Goal: Transaction & Acquisition: Purchase product/service

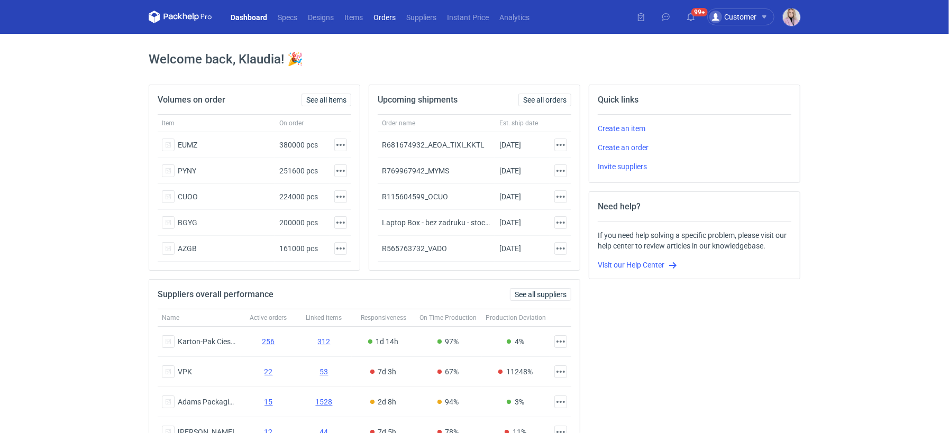
click at [383, 19] on link "Orders" at bounding box center [384, 17] width 33 height 13
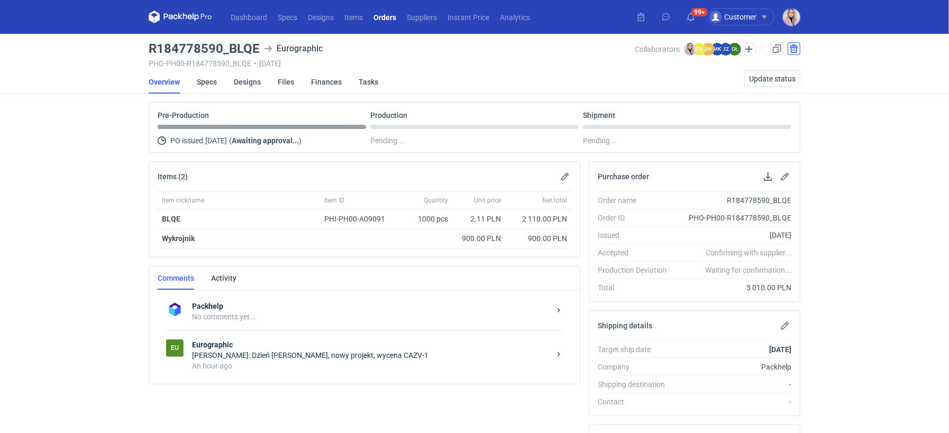
click at [796, 49] on button "button" at bounding box center [794, 48] width 13 height 13
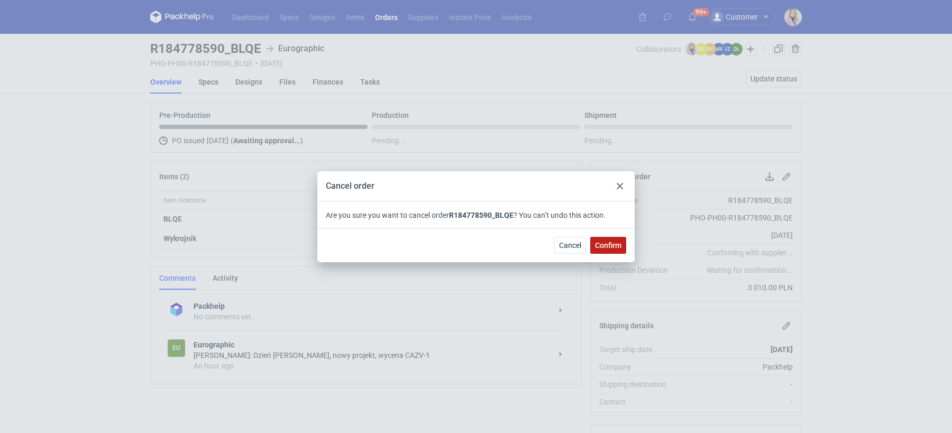
click at [606, 243] on span "Confirm" at bounding box center [608, 245] width 26 height 7
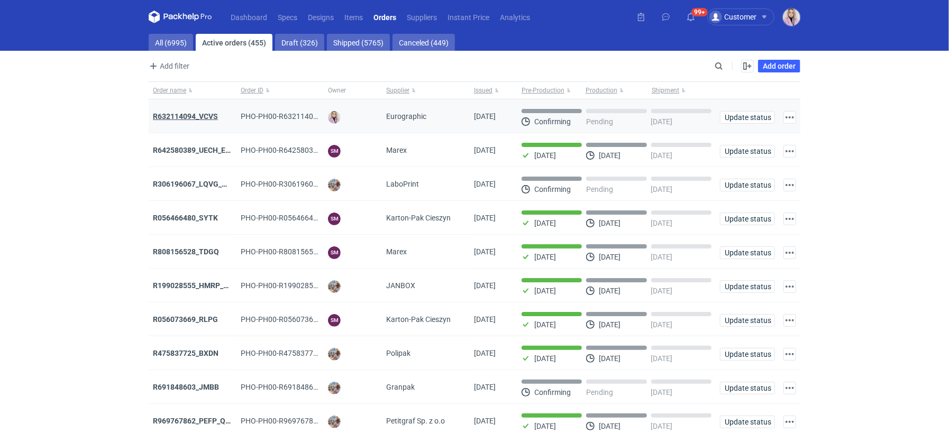
click at [191, 117] on strong "R632114094_VCVS" at bounding box center [185, 116] width 65 height 8
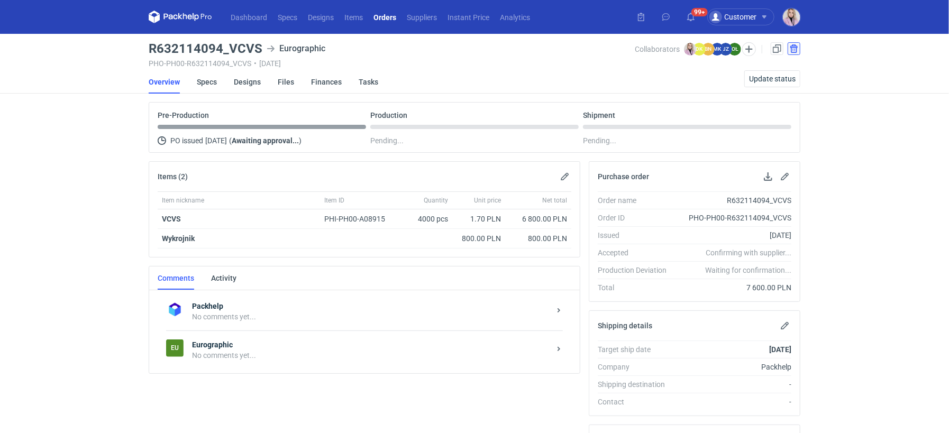
click at [792, 52] on button "button" at bounding box center [794, 48] width 13 height 13
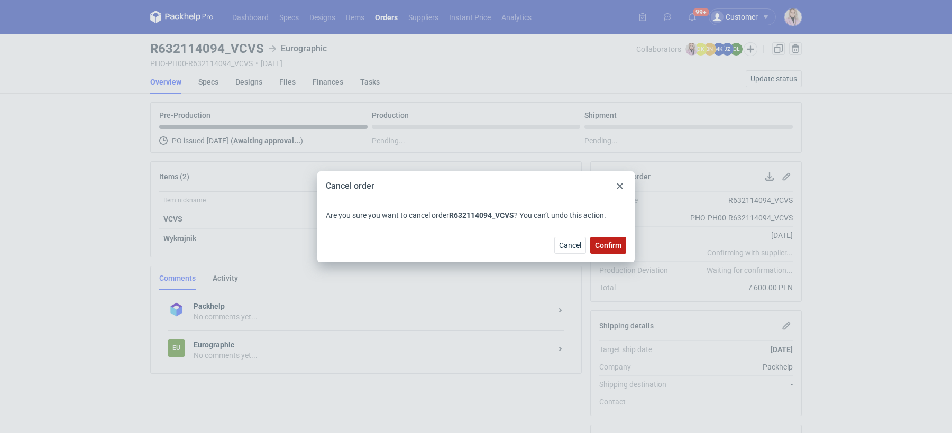
click at [620, 250] on button "Confirm" at bounding box center [608, 245] width 36 height 17
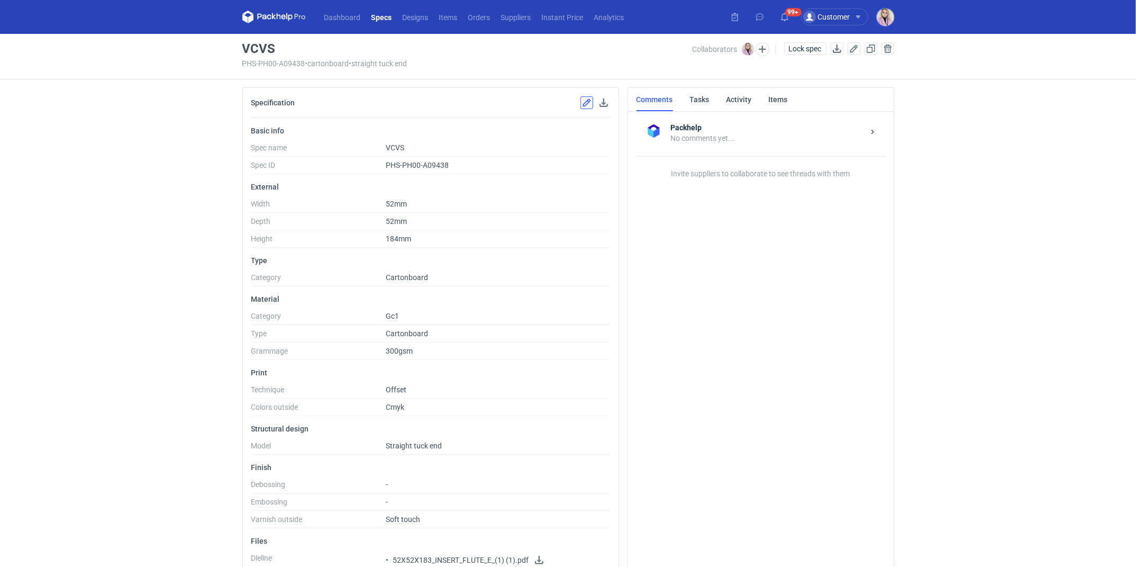
click at [585, 102] on button "button" at bounding box center [586, 102] width 13 height 13
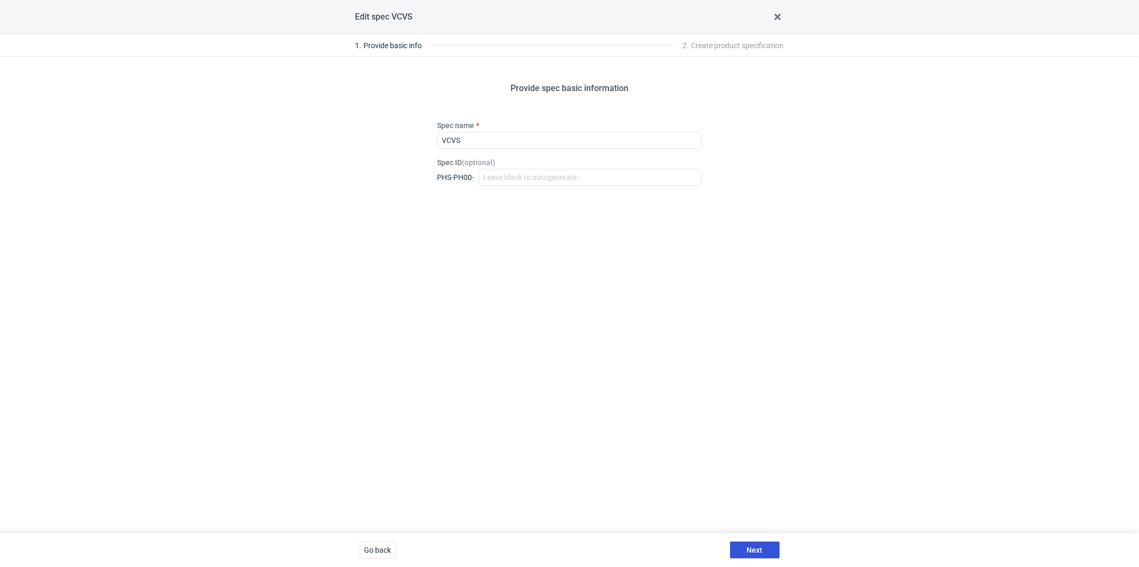
click at [744, 542] on button "Next" at bounding box center [755, 549] width 50 height 17
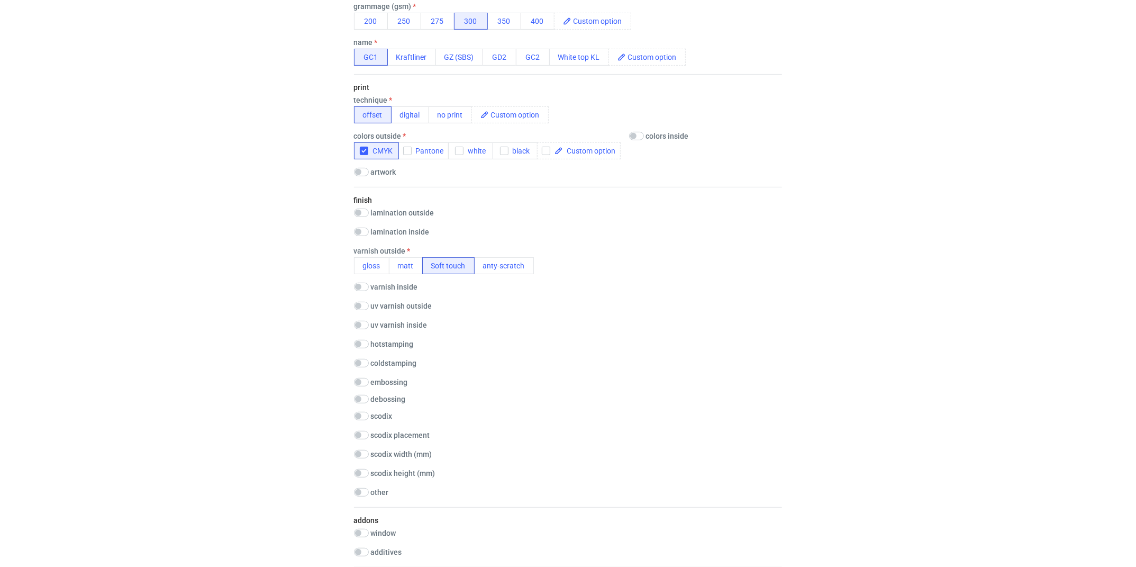
scroll to position [347, 0]
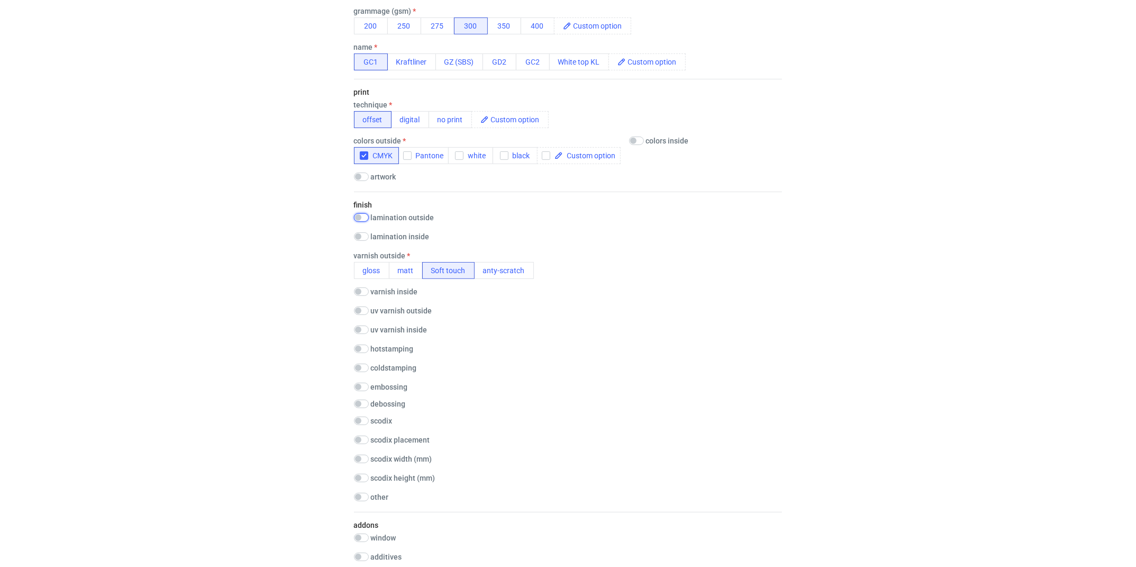
click at [363, 217] on input "checkbox" at bounding box center [361, 217] width 15 height 8
checkbox input "true"
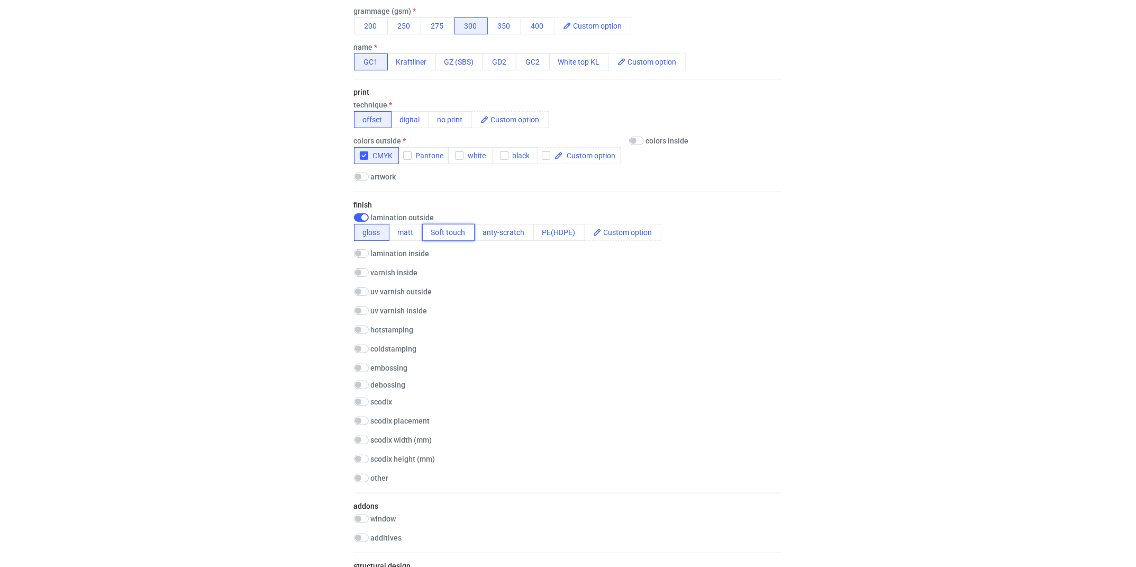
click at [444, 230] on button "Soft touch" at bounding box center [448, 232] width 52 height 17
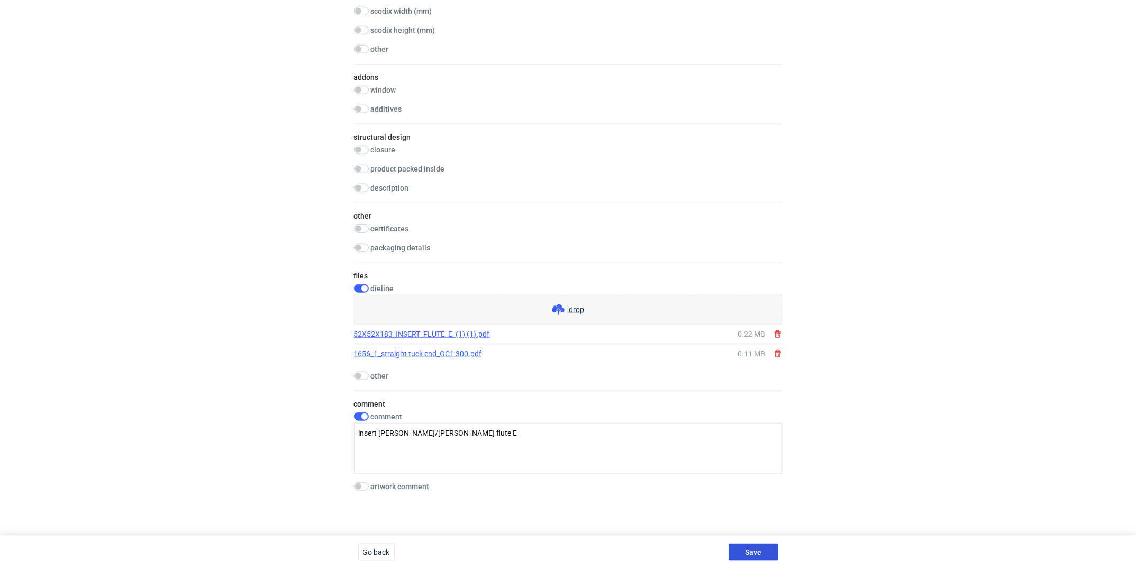
click at [750, 549] on span "Save" at bounding box center [753, 551] width 16 height 7
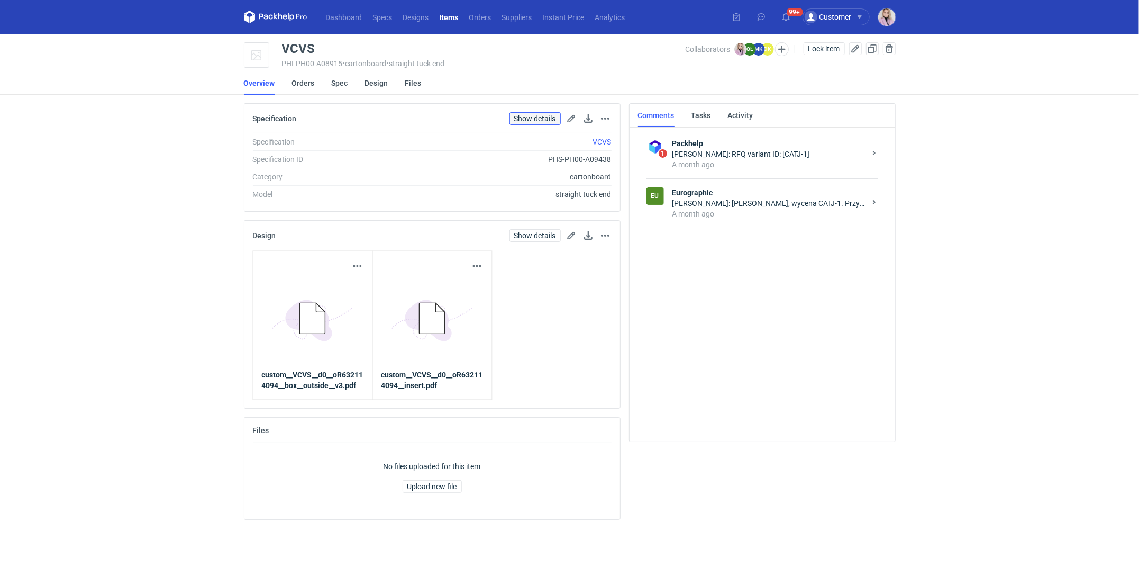
click at [524, 117] on link "Show details" at bounding box center [534, 118] width 51 height 13
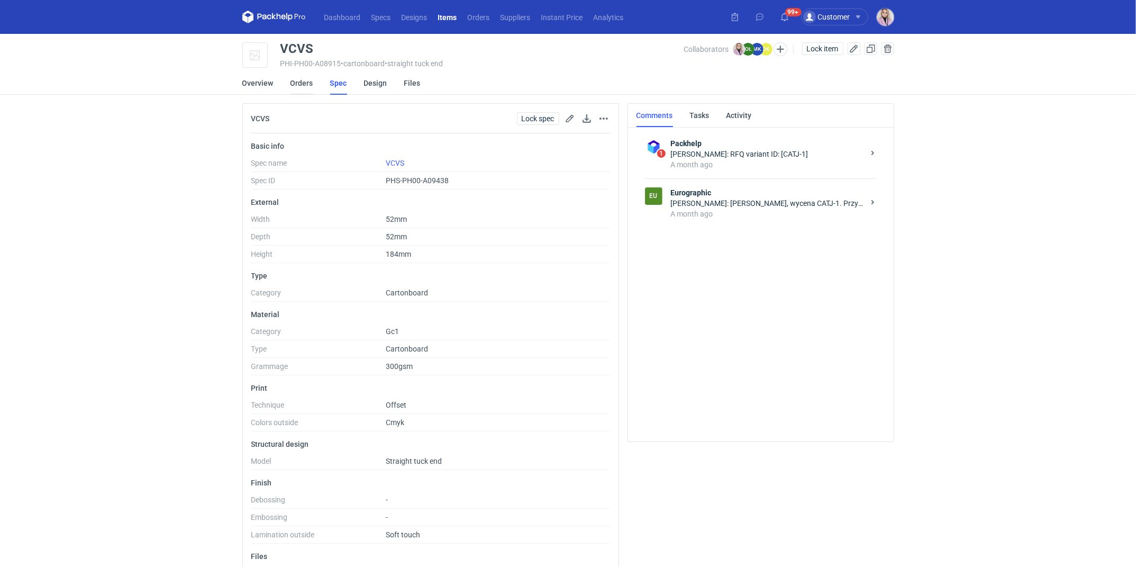
click at [302, 86] on link "Orders" at bounding box center [301, 82] width 23 height 23
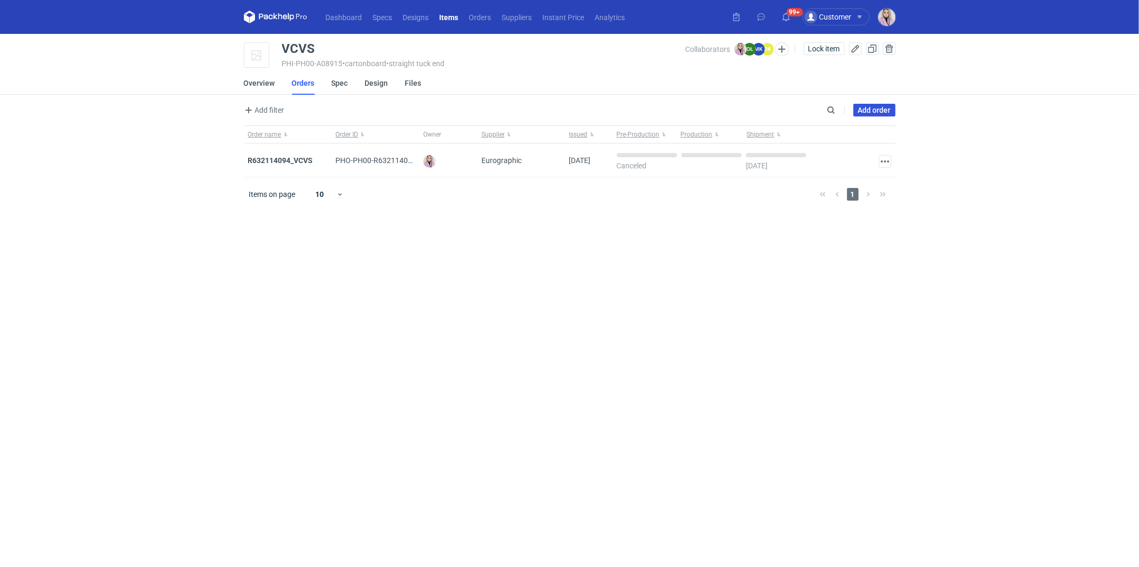
click at [872, 108] on link "Add order" at bounding box center [874, 110] width 42 height 13
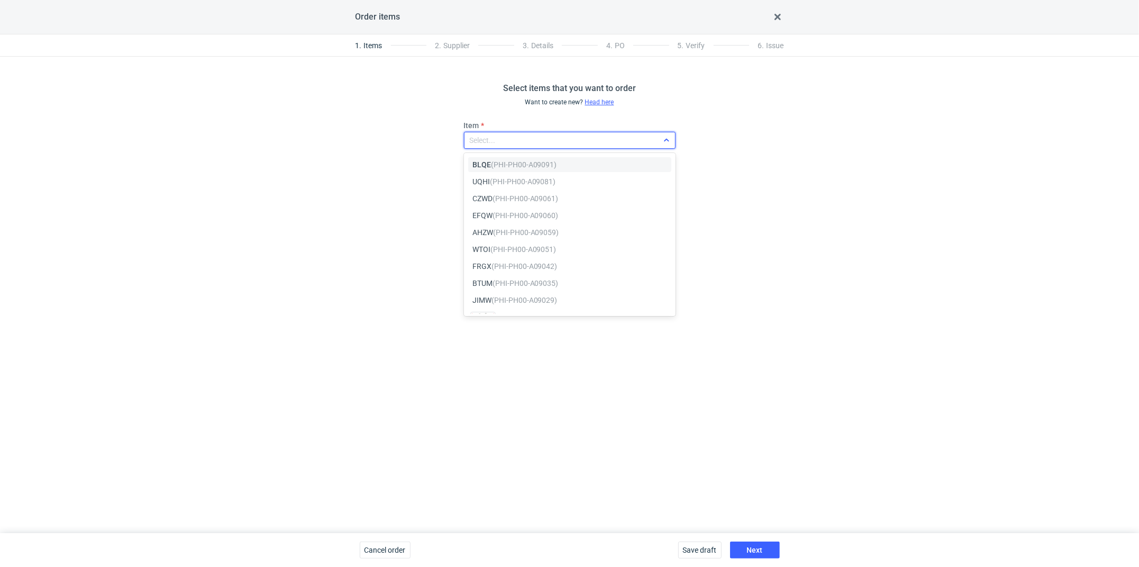
click at [511, 136] on div "Select..." at bounding box center [561, 140] width 194 height 15
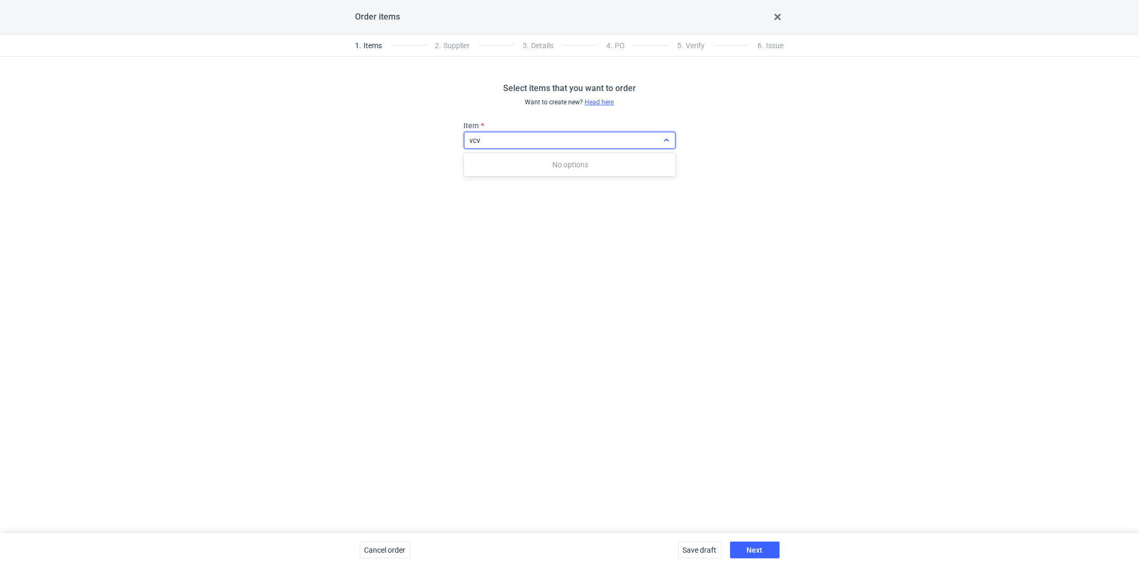
type input "vcvs"
click at [490, 163] on span "VCVS (PHI-PH00-A08915)" at bounding box center [514, 164] width 85 height 11
click at [746, 544] on button "Next" at bounding box center [755, 549] width 50 height 17
click at [742, 545] on button "Next" at bounding box center [755, 549] width 50 height 17
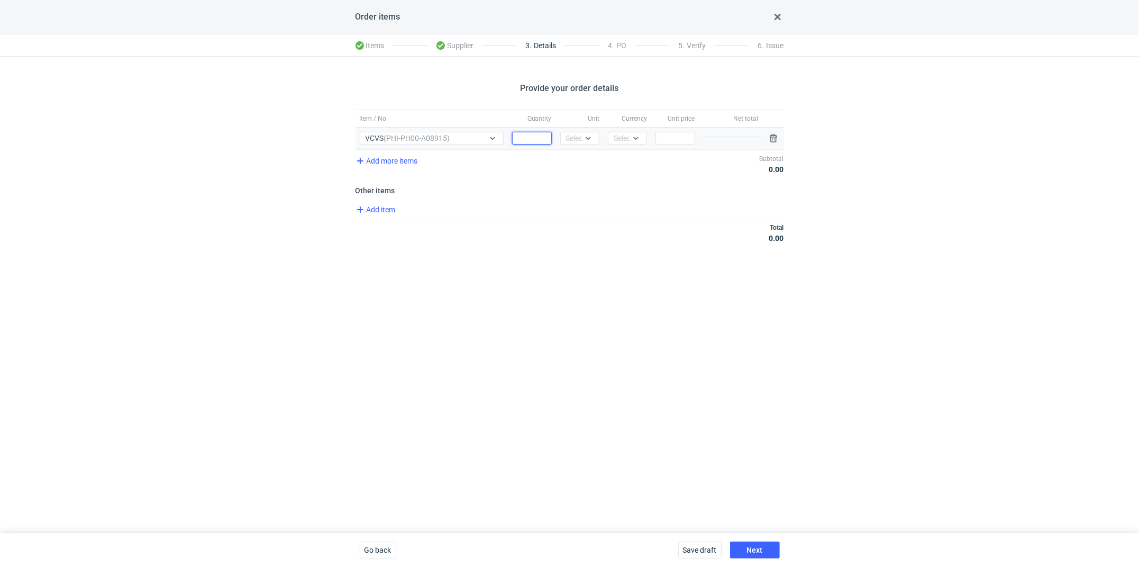
click at [527, 137] on input "Quantity" at bounding box center [531, 138] width 39 height 13
type input "4000"
click at [580, 123] on div "Unit" at bounding box center [580, 118] width 48 height 17
click at [580, 136] on div "Select..." at bounding box center [579, 138] width 26 height 11
click at [585, 159] on div "pcs" at bounding box center [580, 159] width 22 height 11
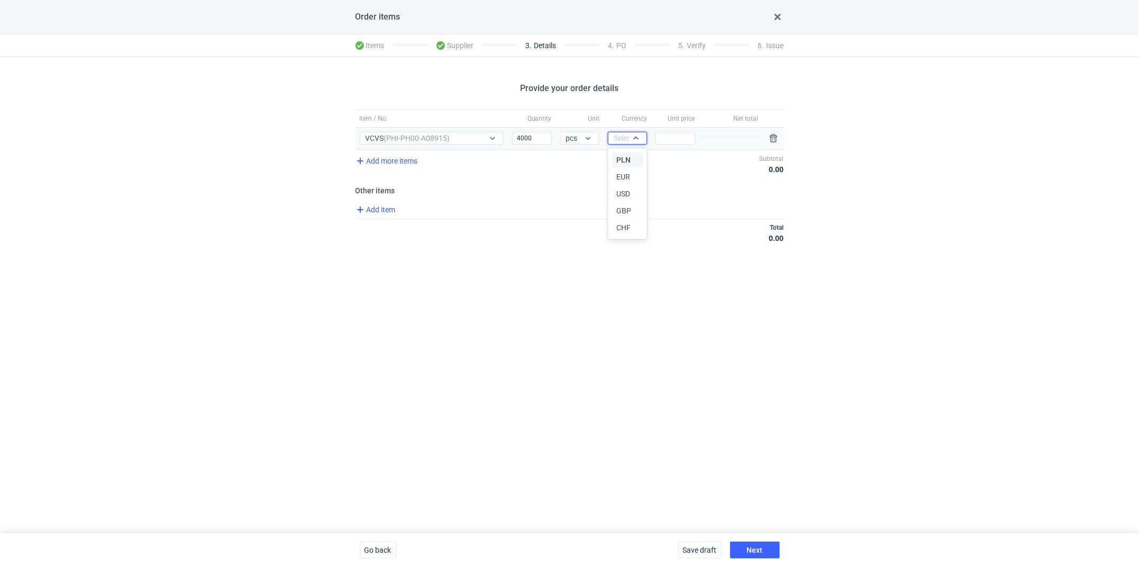
click at [624, 135] on div "Select..." at bounding box center [627, 138] width 26 height 11
click at [624, 157] on span "PLN" at bounding box center [623, 159] width 14 height 11
click at [667, 138] on input "Price" at bounding box center [674, 138] width 39 height 13
type input "1.7"
click at [377, 203] on span "Add item" at bounding box center [375, 209] width 43 height 13
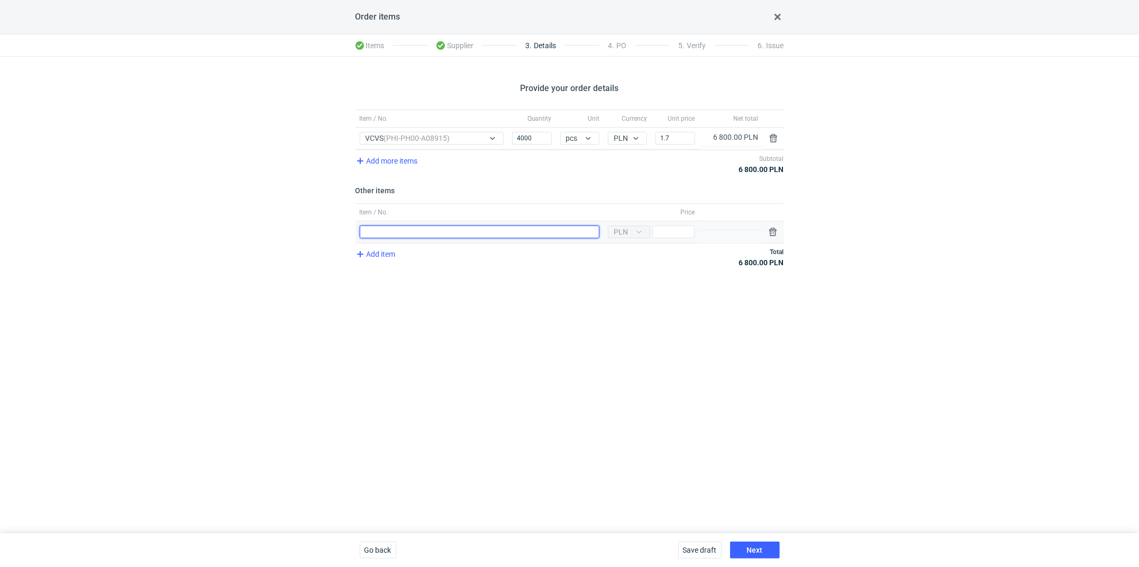
click at [384, 227] on input "Item / No." at bounding box center [480, 231] width 240 height 13
type input "Wykrojnik"
click at [670, 227] on input "Price" at bounding box center [673, 231] width 42 height 13
type input "800"
click at [674, 367] on div "Provide your order details Item / No. Quantity Unit Currency Unit price Net tot…" at bounding box center [569, 295] width 1139 height 476
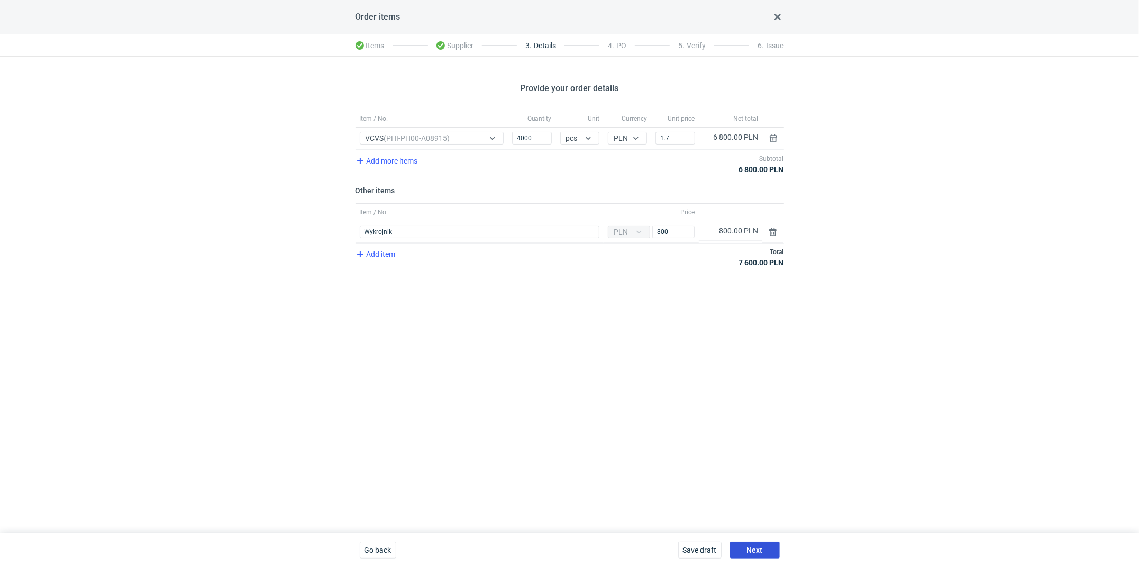
click at [758, 548] on span "Next" at bounding box center [755, 549] width 16 height 7
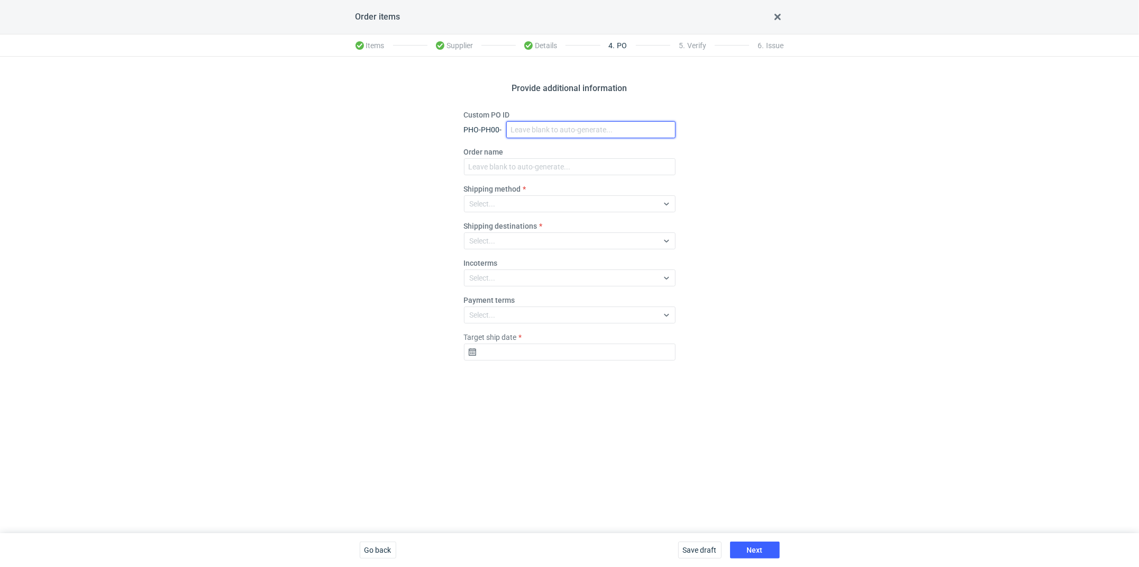
click at [521, 131] on input "Custom PO ID" at bounding box center [590, 129] width 169 height 17
paste input "R632114094_VCVS"
click at [531, 128] on input "R632114094_VCVS_v2" at bounding box center [590, 129] width 169 height 17
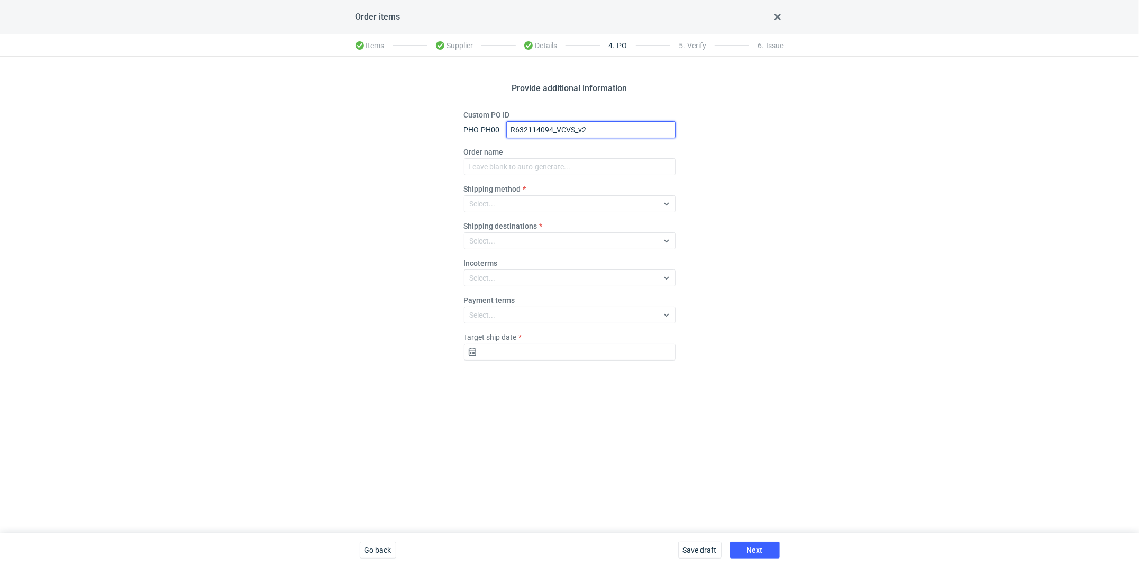
click at [531, 128] on input "R632114094_VCVS_v2" at bounding box center [590, 129] width 169 height 17
type input "R632114094_VCVS_v2"
click at [507, 171] on input "Order name" at bounding box center [570, 166] width 212 height 17
paste input "R632114094_VCVS_v2"
type input "R632114094_VCVS_v2"
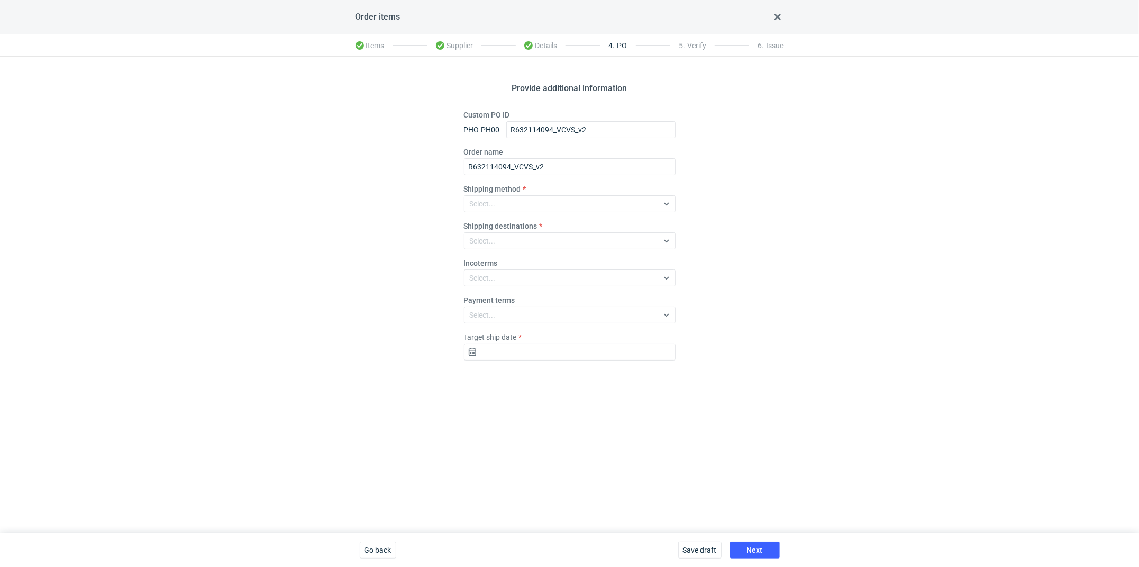
click at [519, 258] on div "Incoterms Select..." at bounding box center [570, 272] width 212 height 29
click at [519, 269] on div "Select..." at bounding box center [570, 277] width 212 height 17
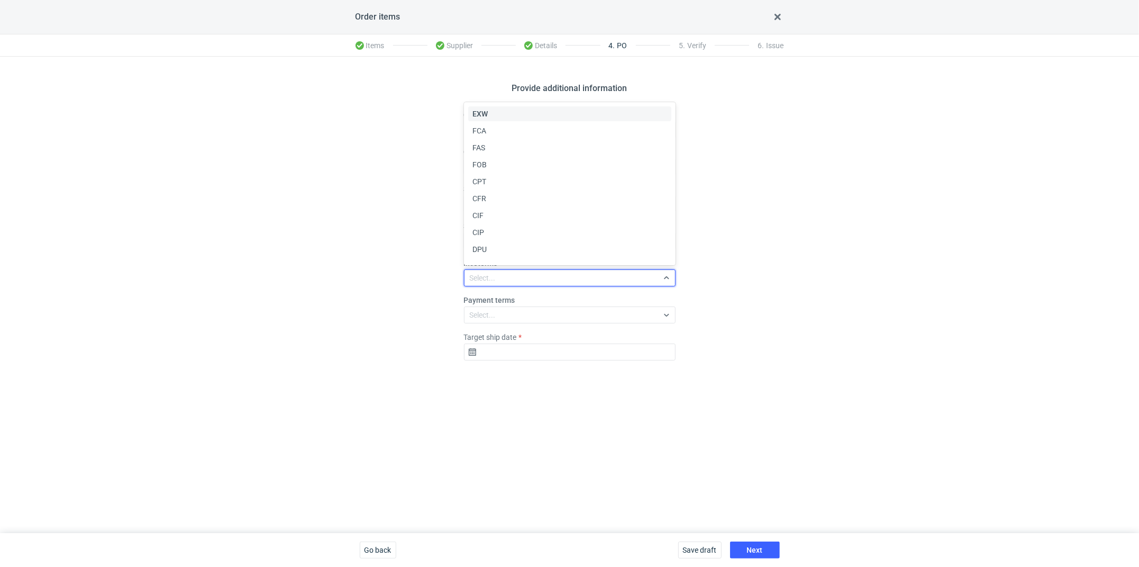
click at [480, 121] on div "EXW FCA FAS FOB CPT CFR CIF CIP DPU DAP DDP" at bounding box center [570, 183] width 205 height 159
click at [503, 113] on div "EXW" at bounding box center [569, 113] width 195 height 11
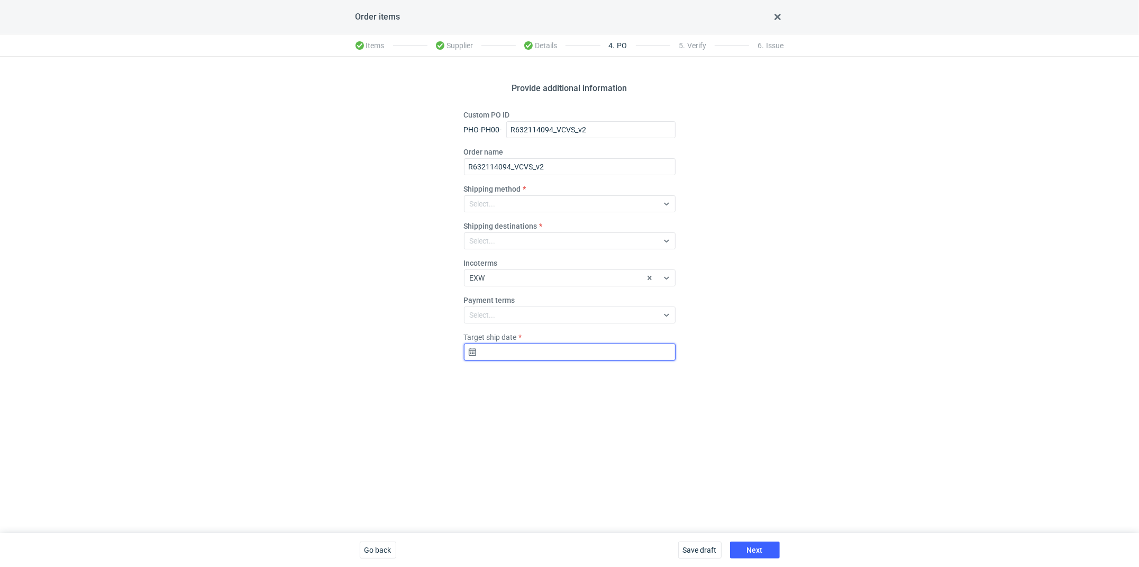
click at [491, 351] on input "Target ship date" at bounding box center [570, 351] width 212 height 17
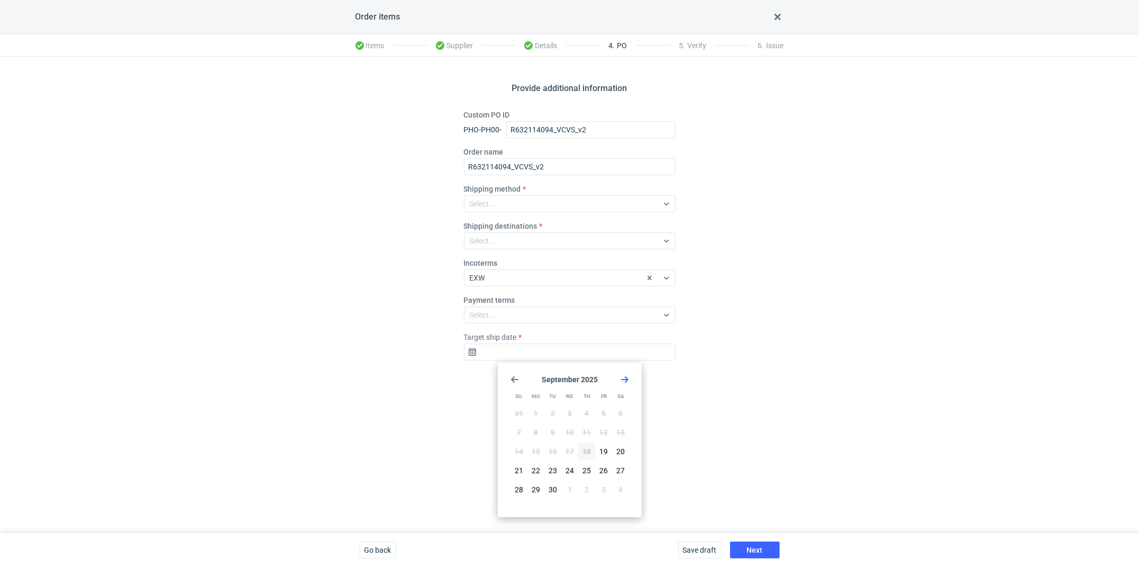
click at [626, 381] on icon "Go forward 1 month" at bounding box center [625, 379] width 8 height 8
click at [570, 437] on span "8" at bounding box center [570, 432] width 4 height 11
type input "[DATE]"
click at [669, 449] on div "Provide additional information Custom PO ID PHO-PH00- R632114094_VCVS_v2 Order …" at bounding box center [569, 295] width 1139 height 476
click at [749, 542] on button "Next" at bounding box center [755, 549] width 50 height 17
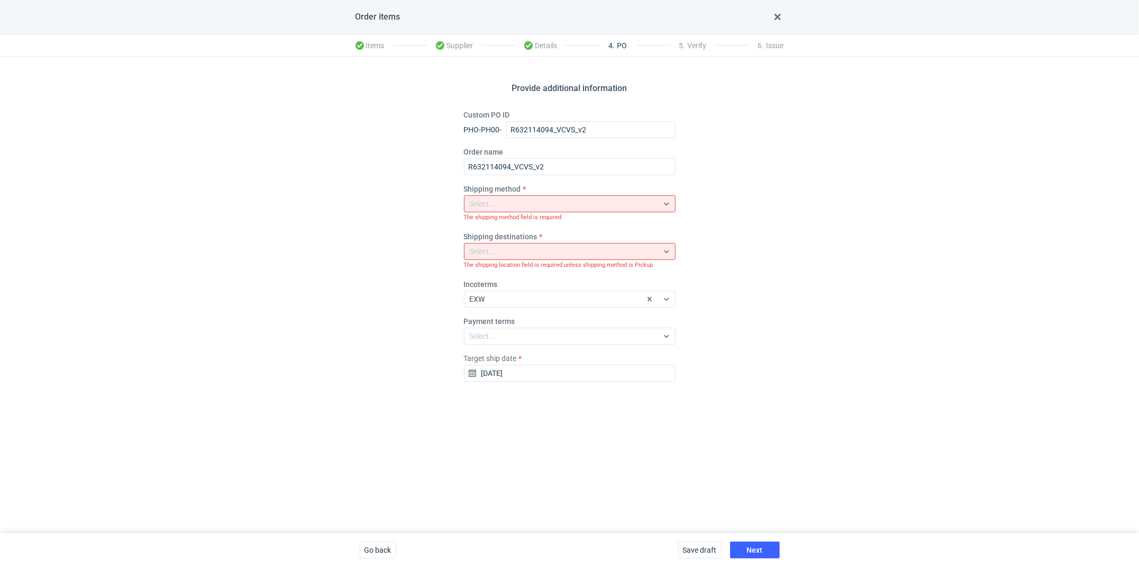
click at [480, 205] on div "Select..." at bounding box center [483, 203] width 26 height 11
click at [489, 295] on span "Pickup" at bounding box center [483, 295] width 22 height 11
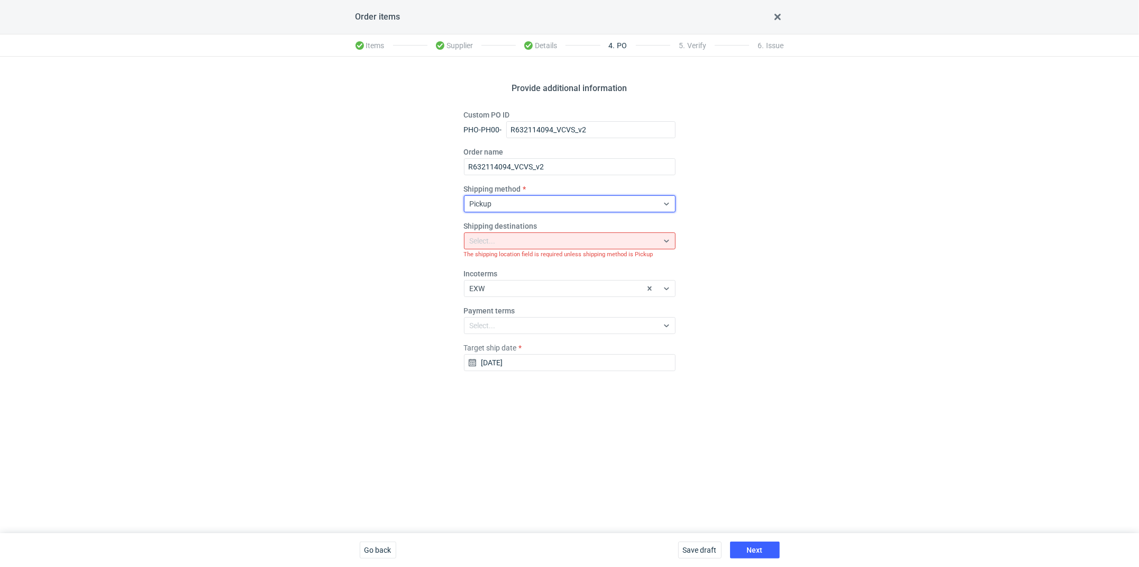
click at [767, 540] on div "Save draft Next" at bounding box center [729, 550] width 110 height 34
click at [757, 546] on span "Next" at bounding box center [755, 549] width 16 height 7
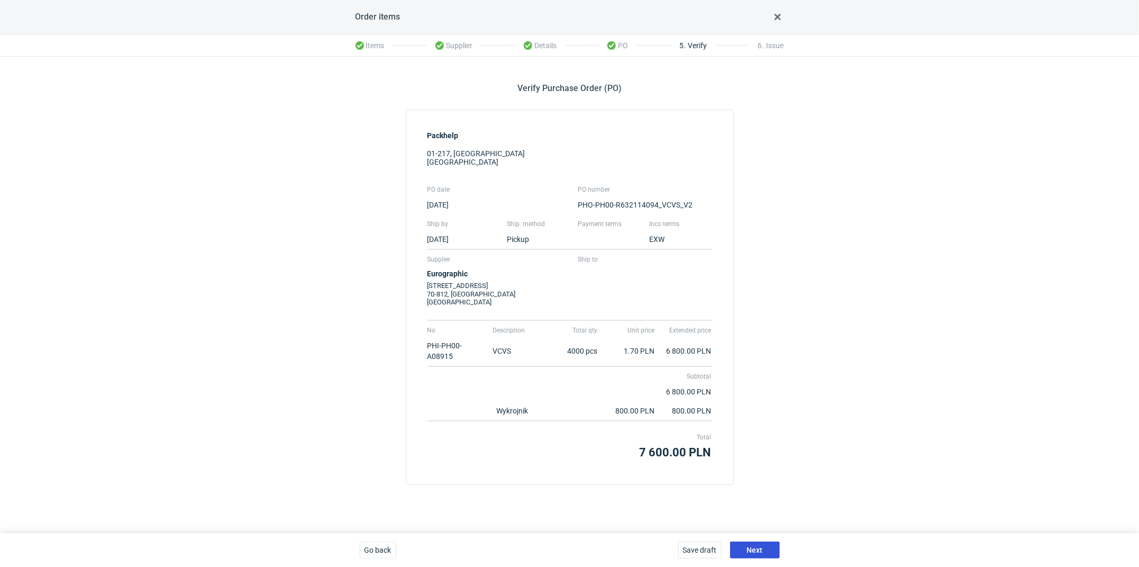
click at [749, 550] on span "Next" at bounding box center [755, 549] width 16 height 7
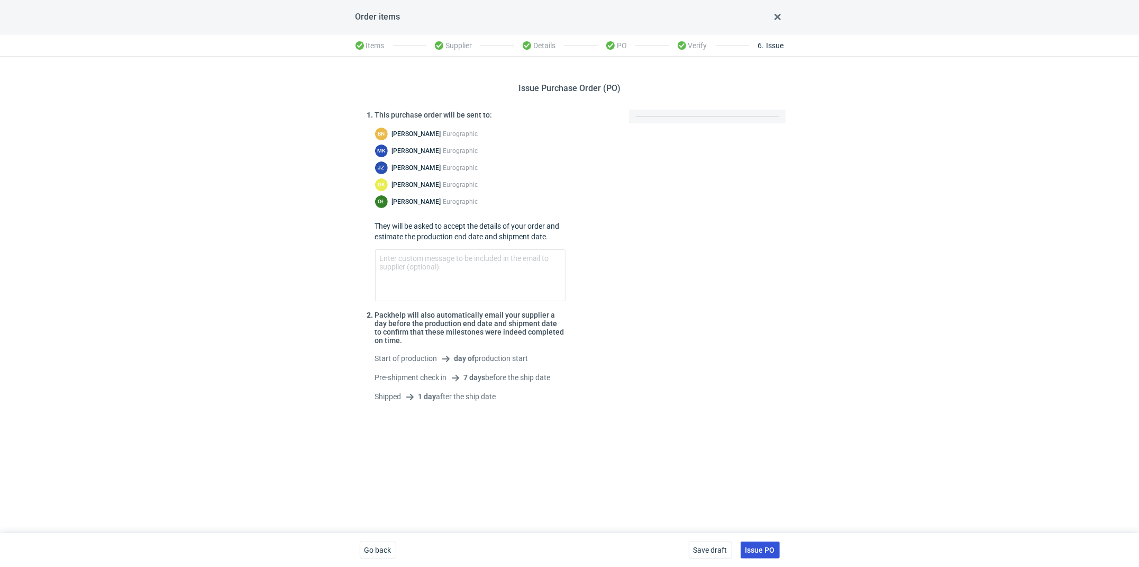
click at [754, 548] on span "Issue PO" at bounding box center [760, 549] width 30 height 7
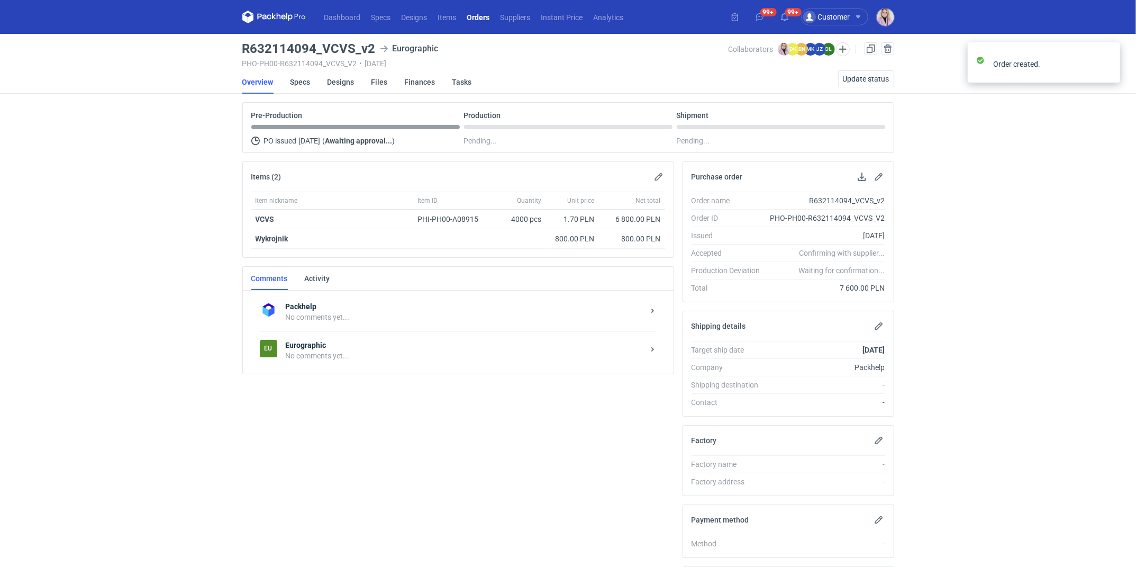
click at [314, 345] on strong "Eurographic" at bounding box center [465, 345] width 358 height 11
click at [316, 444] on textarea "Comment message" at bounding box center [468, 450] width 391 height 30
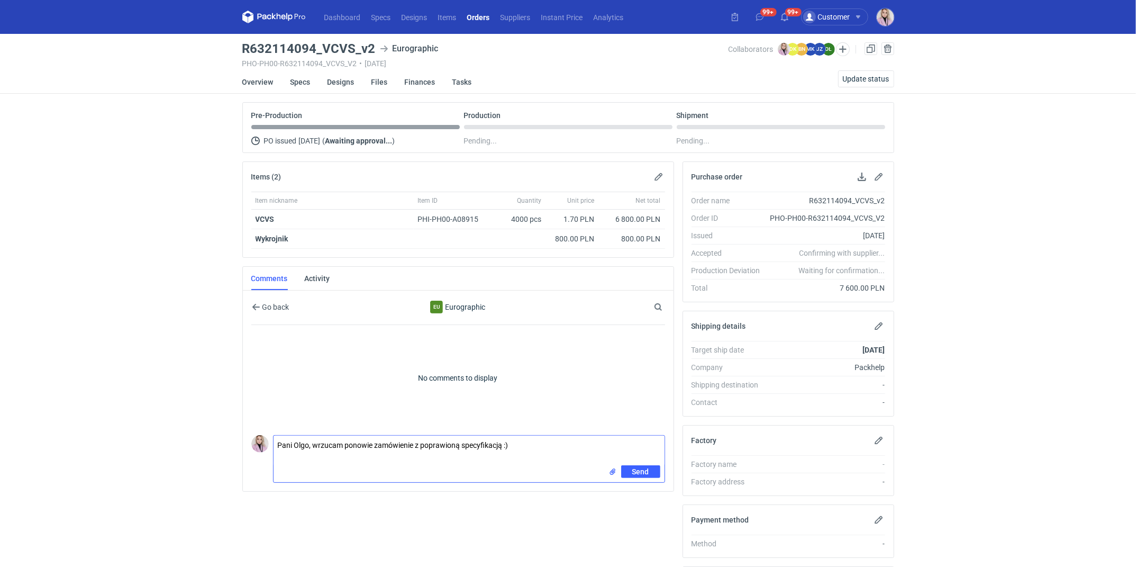
type textarea "Pani Olgo, wrzucam ponowie zamówienie z poprawioną specyfikacją :)"
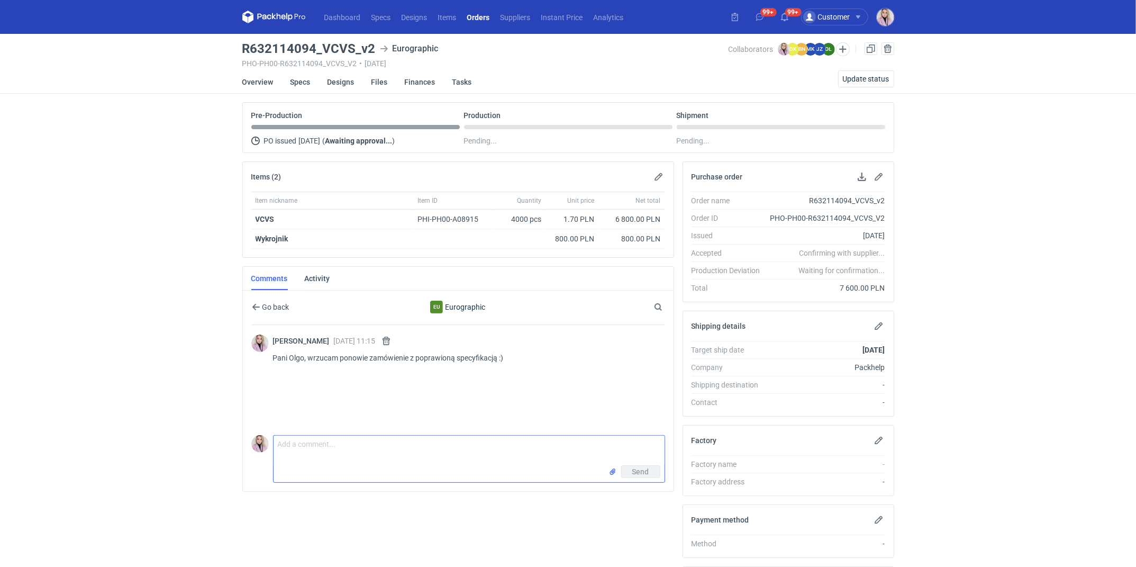
click at [359, 451] on textarea "Comment message" at bounding box center [468, 450] width 391 height 30
paste textarea "CATJ-1"
type textarea "wycena CATJ-1"
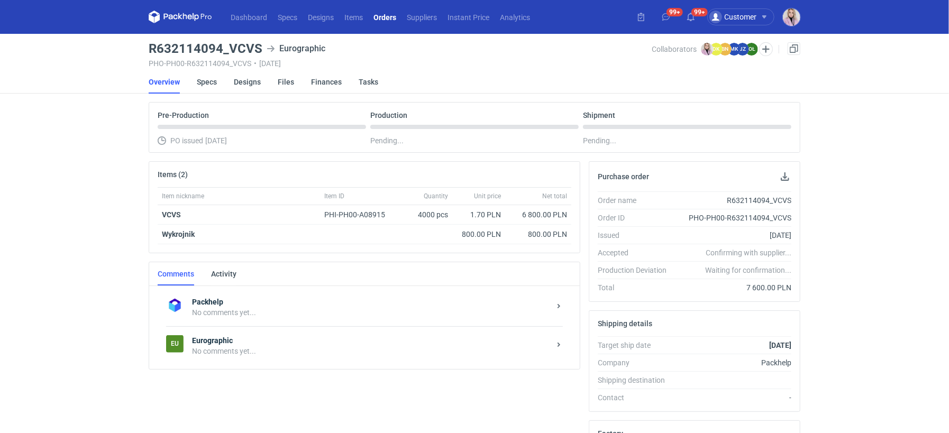
click at [191, 48] on h3 "R632114094_VCVS" at bounding box center [206, 48] width 114 height 13
click at [386, 20] on link "Orders" at bounding box center [384, 17] width 33 height 13
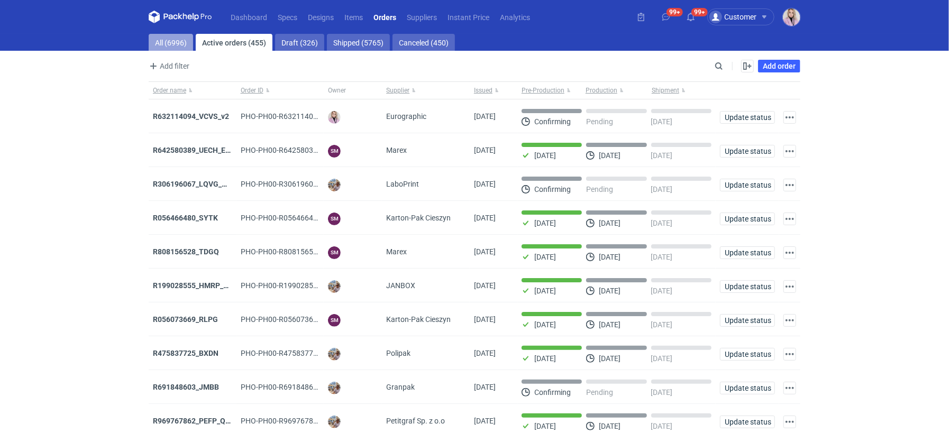
click at [176, 44] on link "All (6996)" at bounding box center [171, 42] width 44 height 17
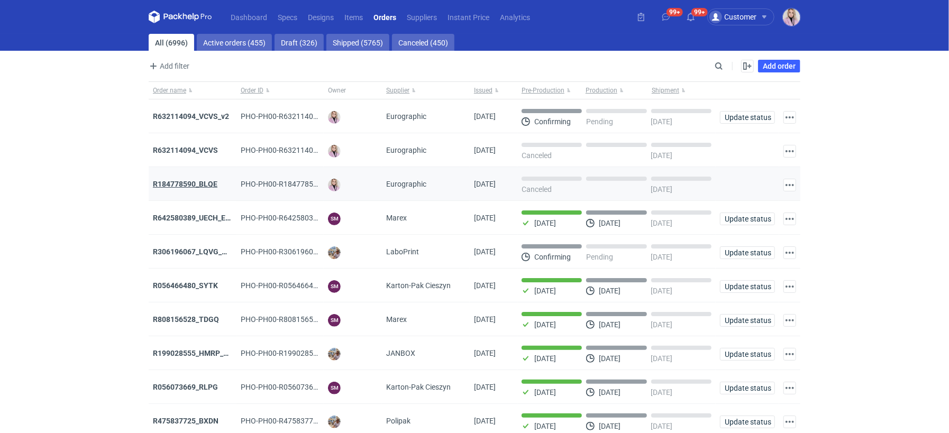
click at [197, 182] on strong "R184778590_BLQE" at bounding box center [185, 184] width 65 height 8
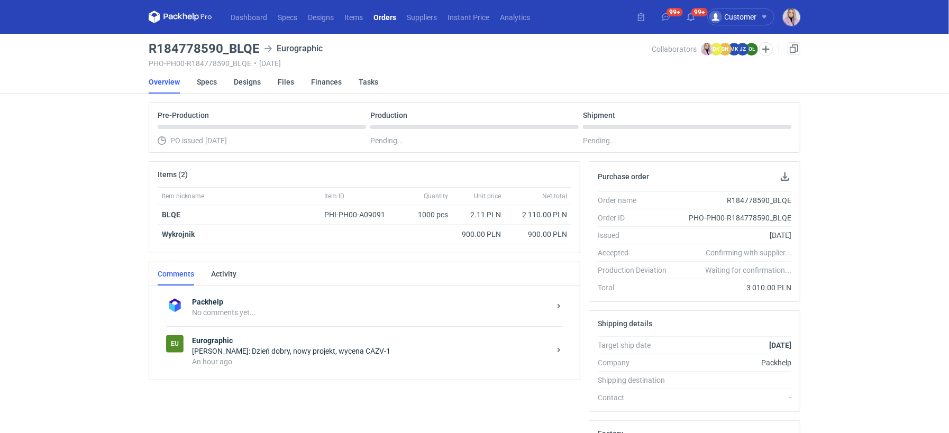
click at [168, 41] on main "R184778590_BLQE Eurographic PHO-PH00-R184778590_BLQE • 18/09/2025 Collaborators…" at bounding box center [474, 357] width 660 height 646
click at [296, 359] on div "An hour ago" at bounding box center [371, 362] width 358 height 11
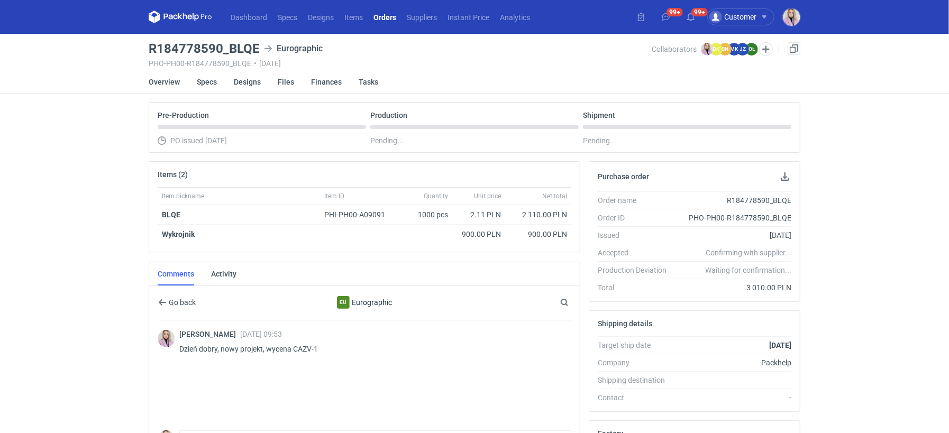
scroll to position [37, 0]
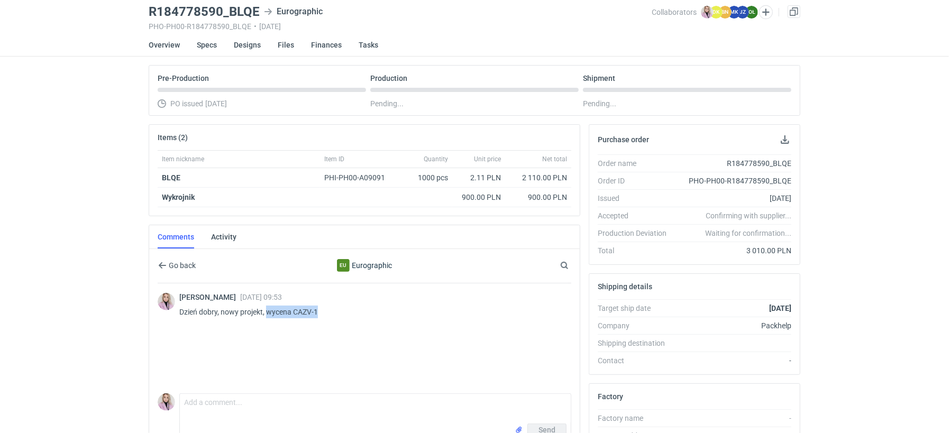
drag, startPoint x: 318, startPoint y: 311, endPoint x: 267, endPoint y: 309, distance: 51.4
click at [267, 309] on p "Dzień dobry, nowy projekt, wycena CAZV-1" at bounding box center [371, 312] width 384 height 13
copy p "wycena CAZV-1"
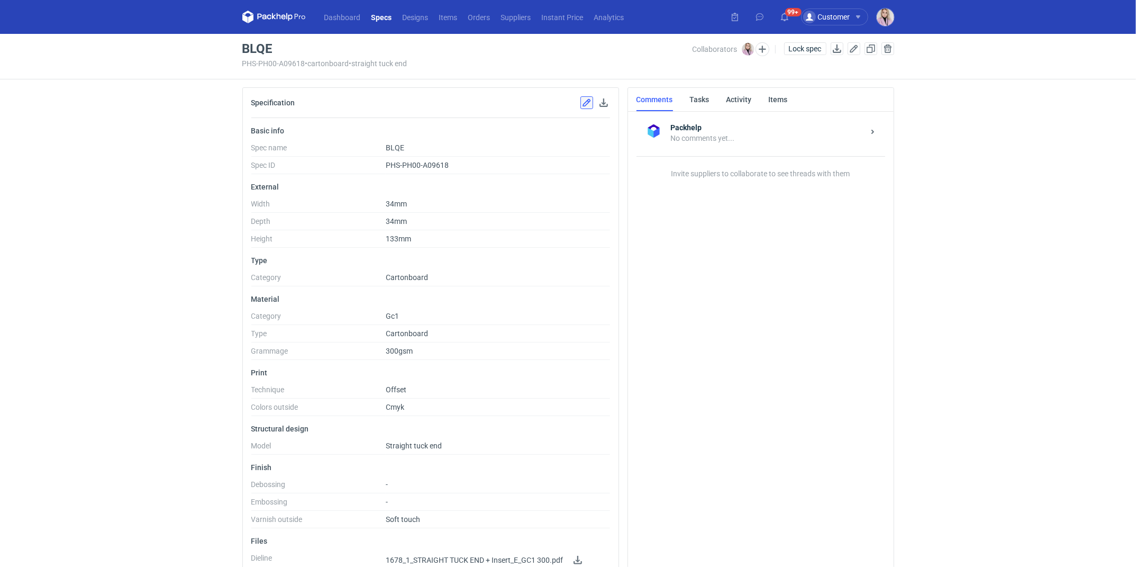
click at [584, 102] on button "button" at bounding box center [586, 102] width 13 height 13
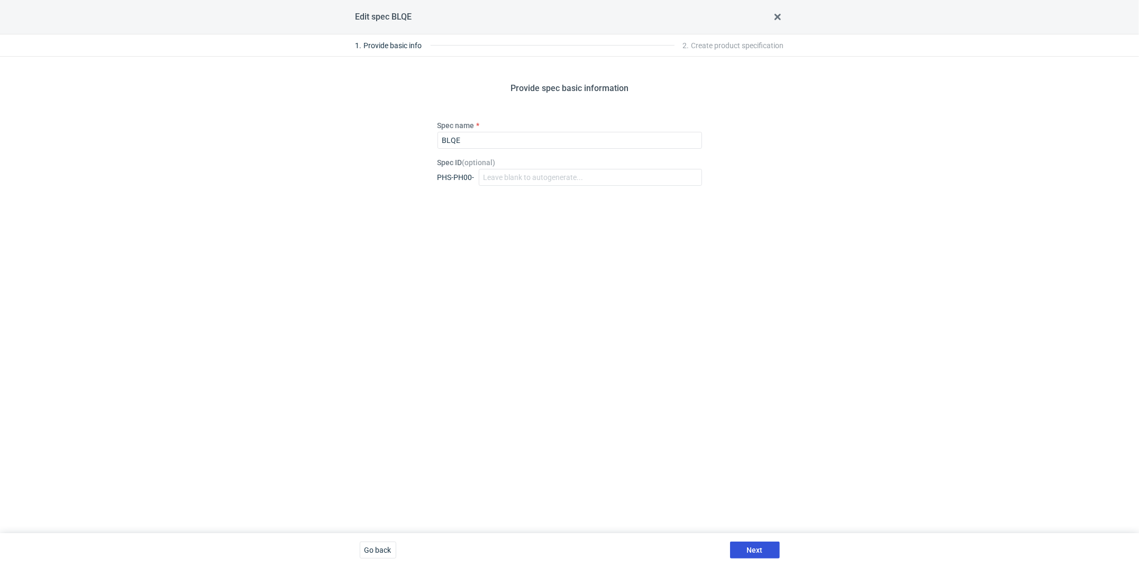
click at [751, 553] on button "Next" at bounding box center [755, 549] width 50 height 17
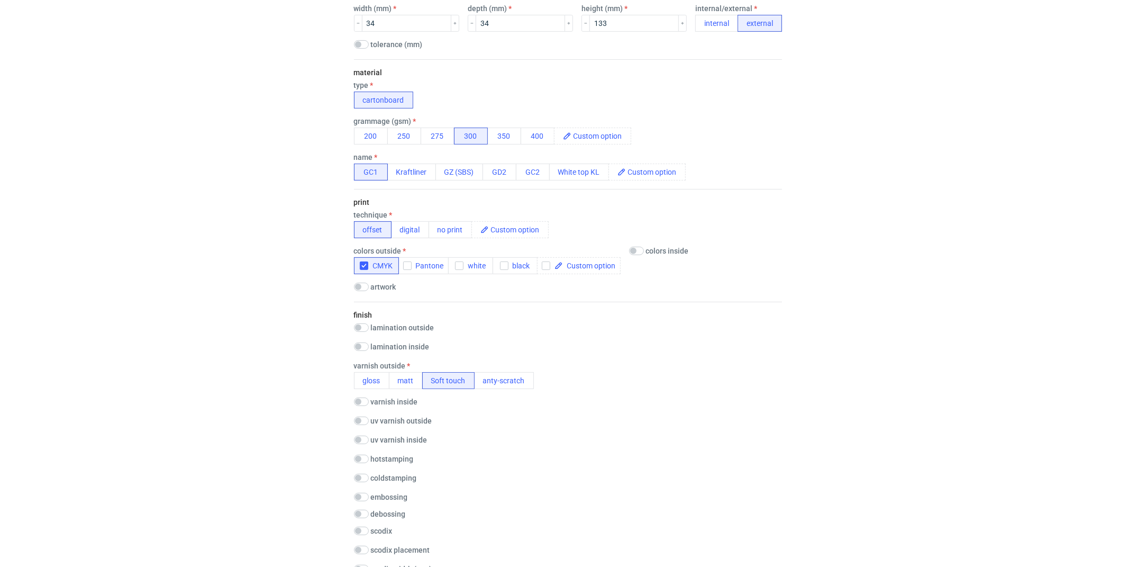
scroll to position [333, 0]
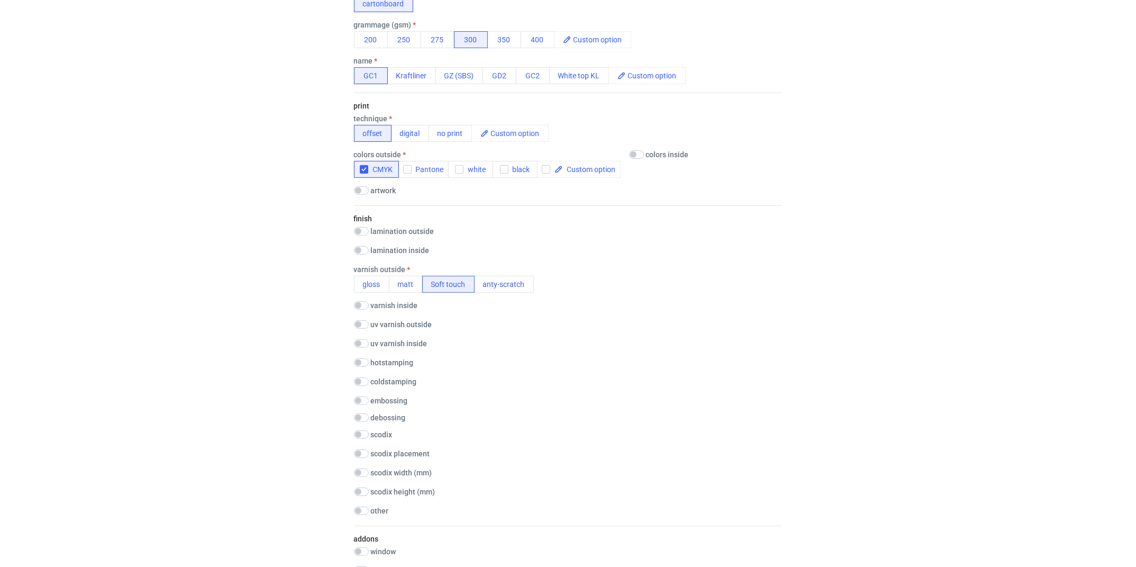
click at [372, 232] on label "lamination outside" at bounding box center [402, 231] width 63 height 8
checkbox input "true"
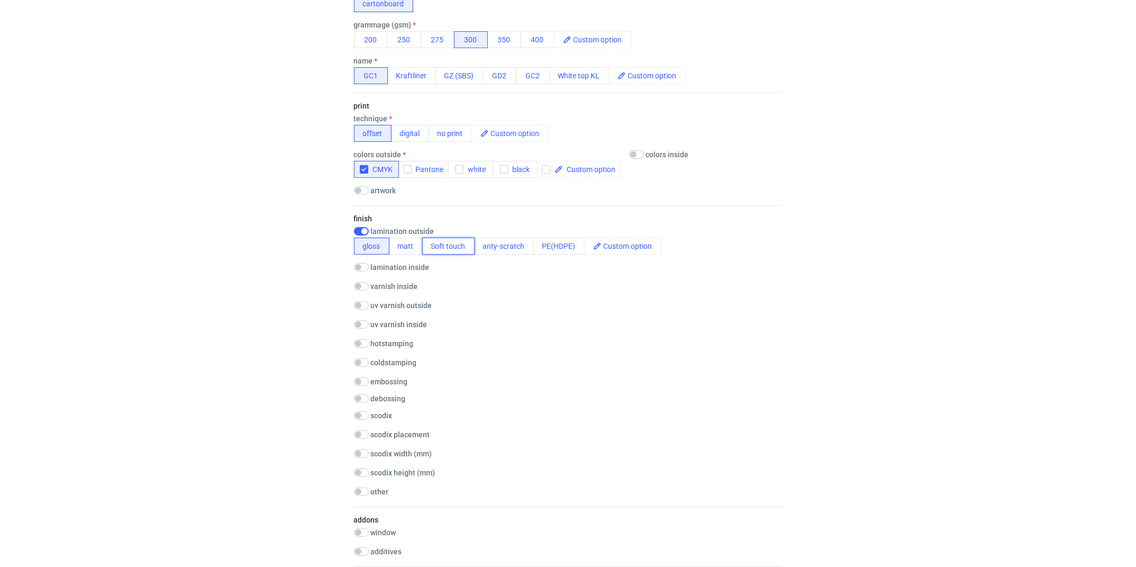
click at [467, 246] on button "Soft touch" at bounding box center [448, 246] width 52 height 17
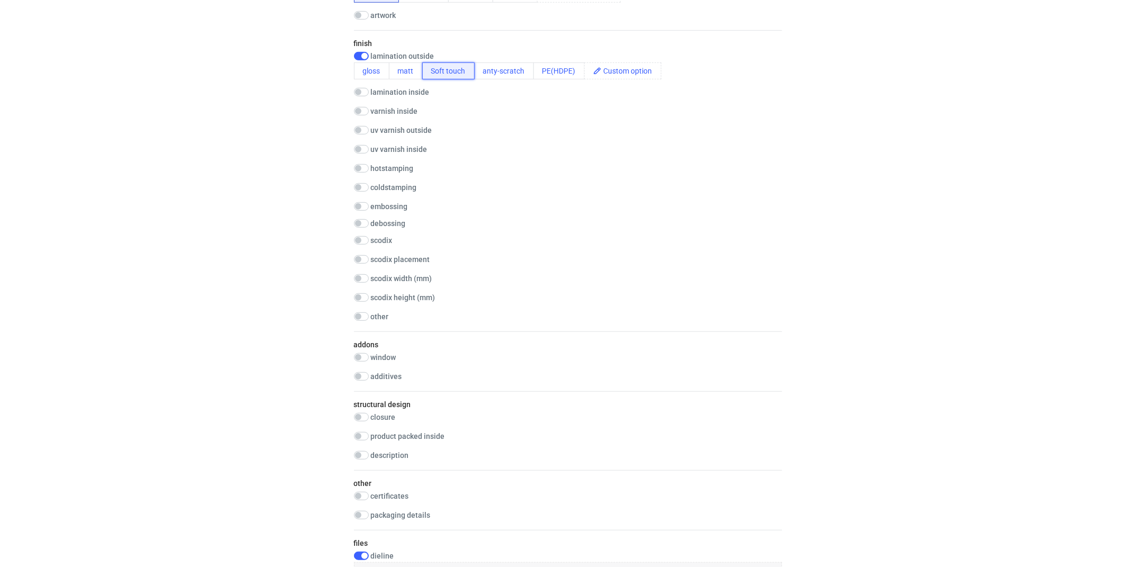
scroll to position [756, 0]
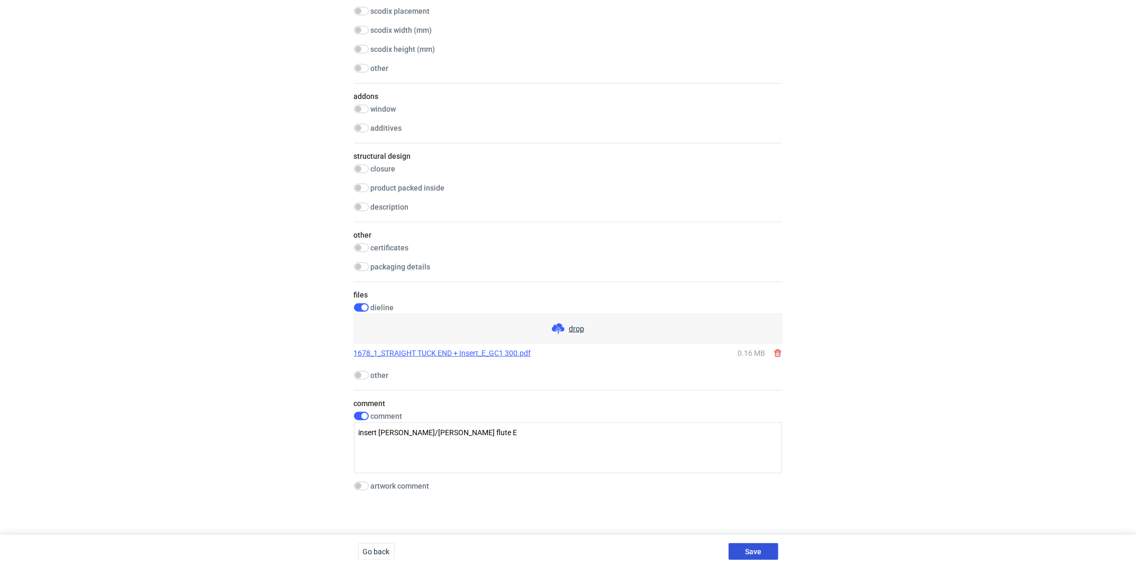
click at [751, 548] on span "Save" at bounding box center [753, 551] width 16 height 7
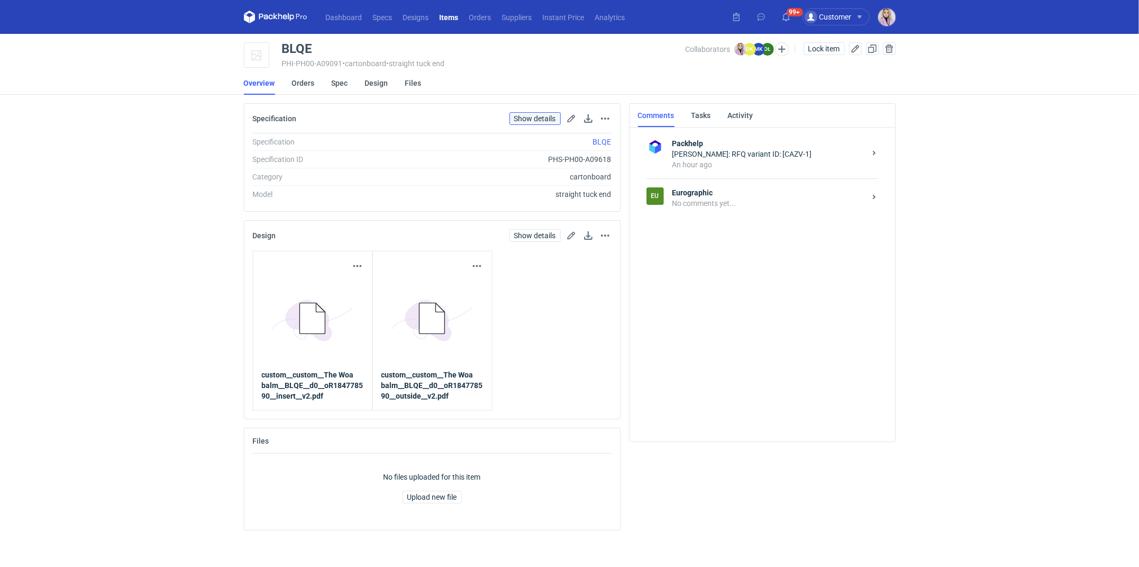
click at [523, 113] on link "Show details" at bounding box center [534, 118] width 51 height 13
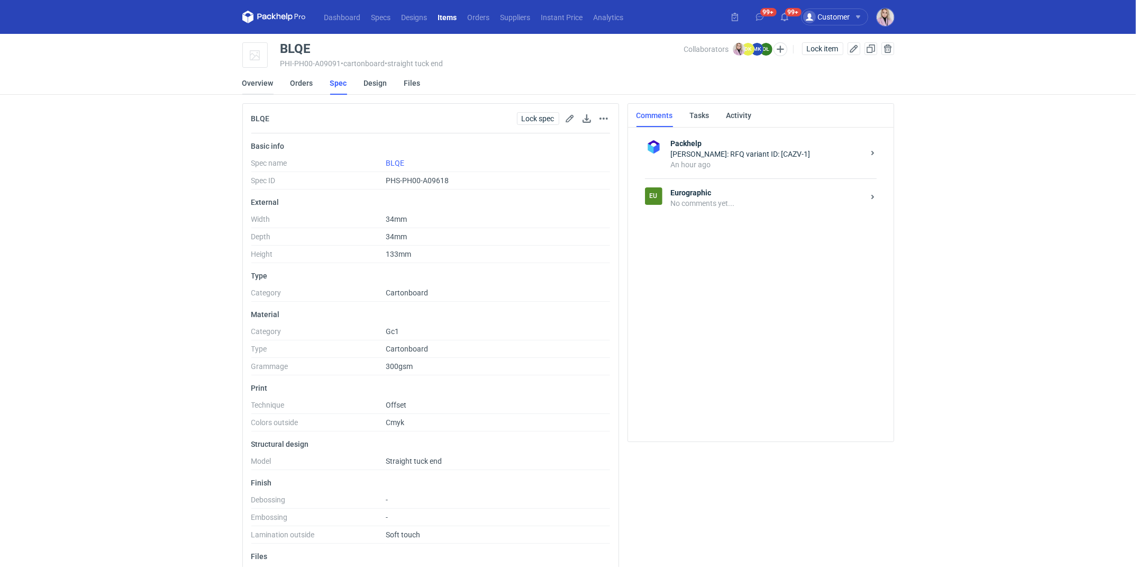
click at [247, 86] on link "Overview" at bounding box center [257, 82] width 31 height 23
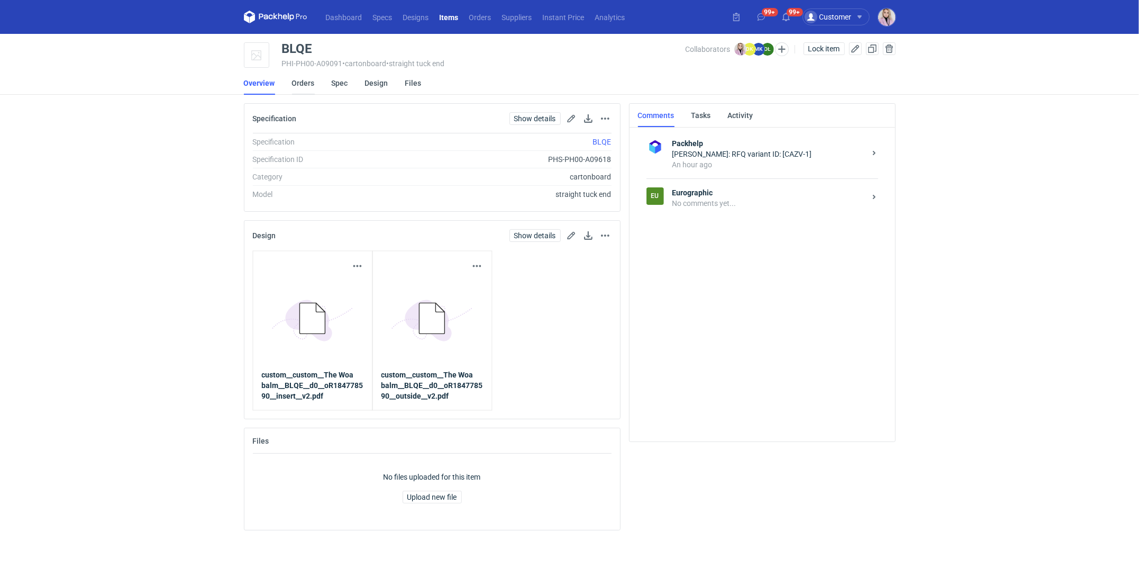
click at [298, 84] on link "Orders" at bounding box center [303, 82] width 23 height 23
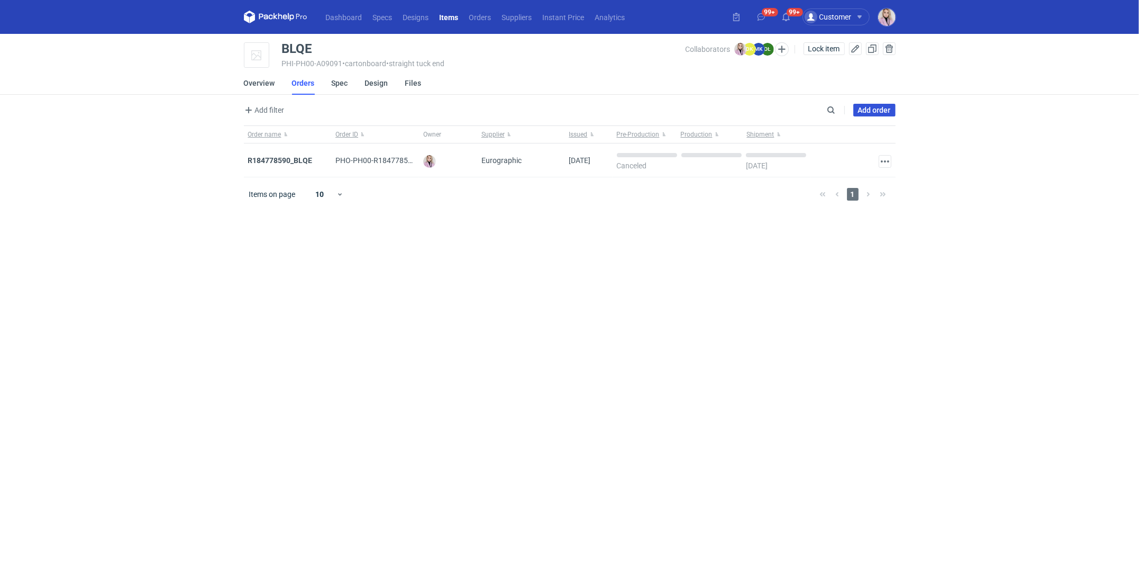
click at [879, 108] on link "Add order" at bounding box center [874, 110] width 42 height 13
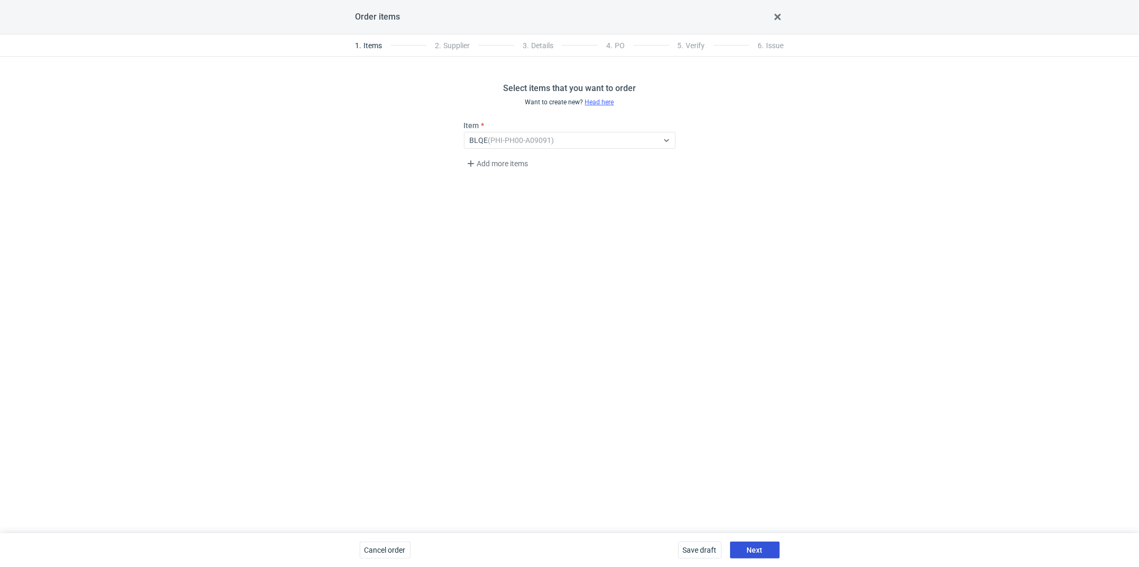
click at [753, 542] on button "Next" at bounding box center [755, 549] width 50 height 17
click at [751, 553] on button "Next" at bounding box center [755, 549] width 50 height 17
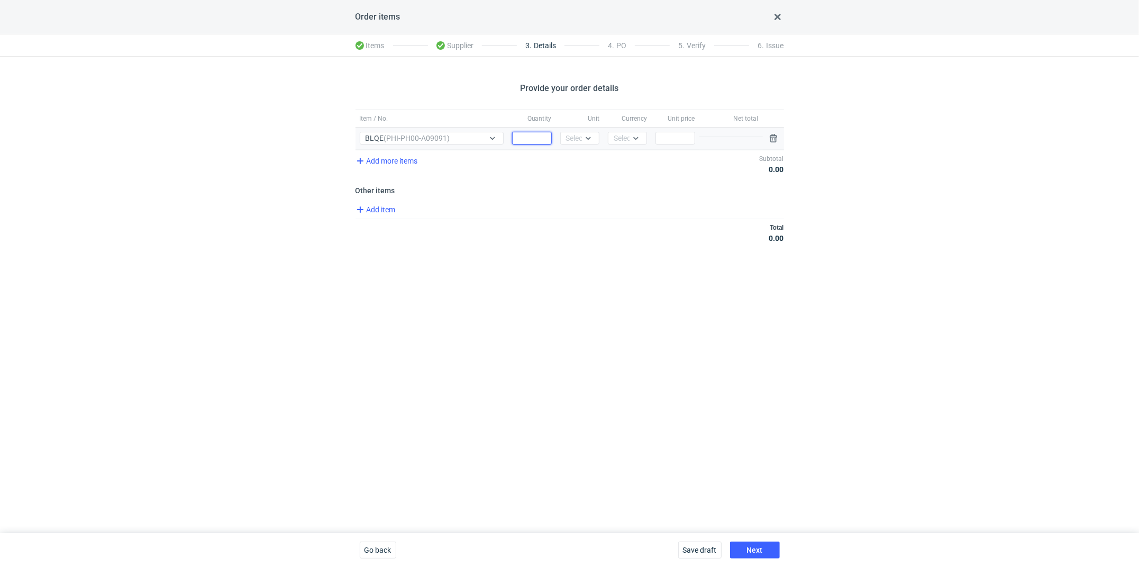
click at [548, 140] on input "Quantity" at bounding box center [531, 138] width 39 height 13
type input "1000"
click at [571, 137] on div "Select..." at bounding box center [579, 138] width 26 height 11
click at [571, 161] on span "pcs" at bounding box center [575, 159] width 12 height 11
click at [616, 144] on div "Currency Select..." at bounding box center [628, 138] width 48 height 22
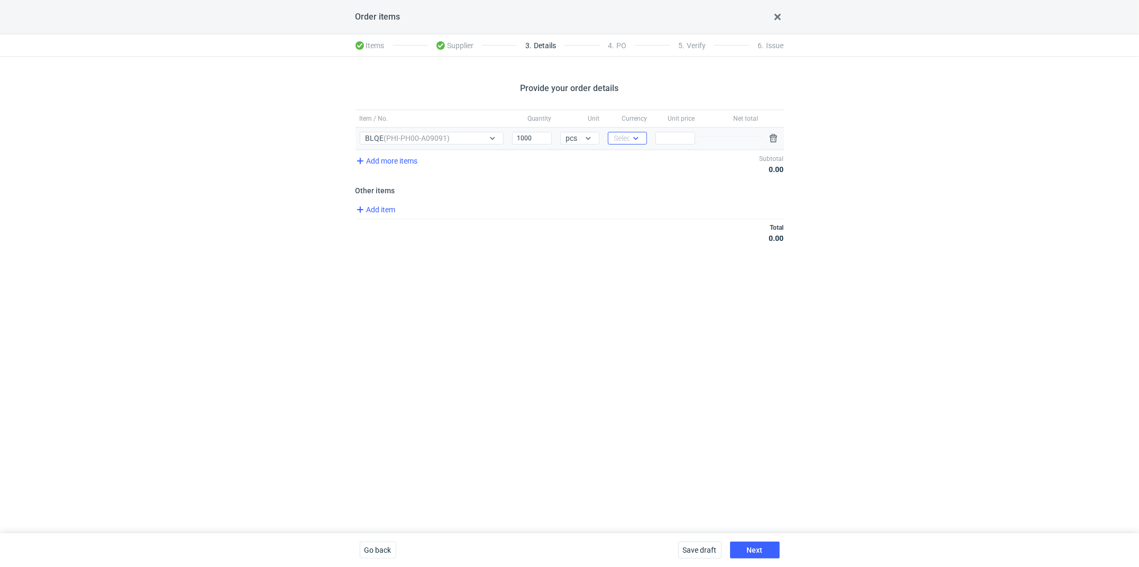
click at [626, 135] on div "Select..." at bounding box center [627, 138] width 26 height 11
click at [627, 158] on span "PLN" at bounding box center [623, 159] width 14 height 11
click at [670, 138] on input "Price" at bounding box center [674, 138] width 39 height 13
type input "2"
type input "2.11"
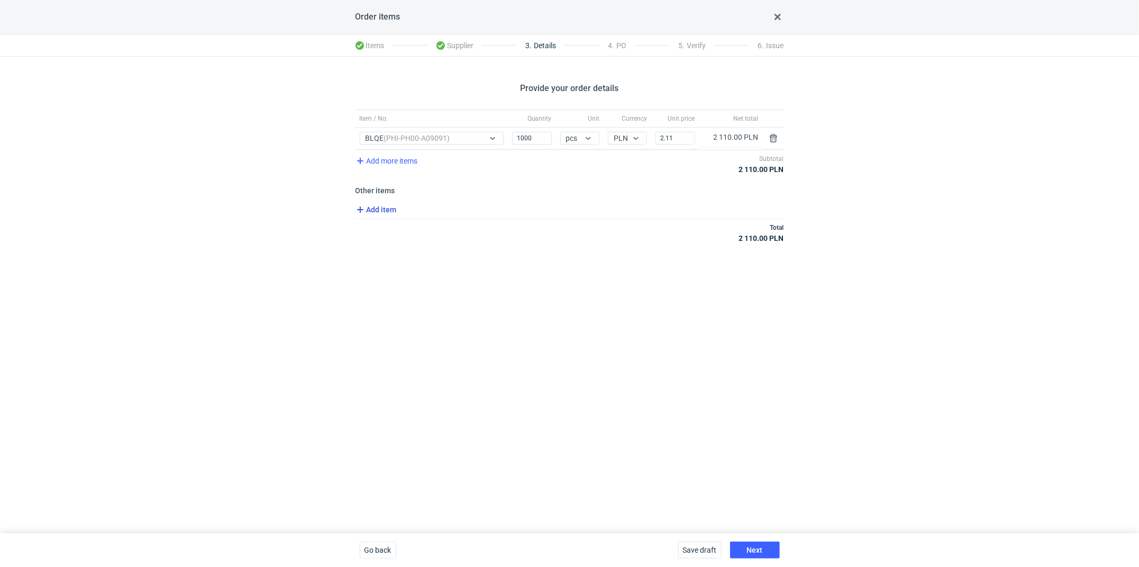
click at [394, 207] on span "Add item" at bounding box center [375, 209] width 43 height 13
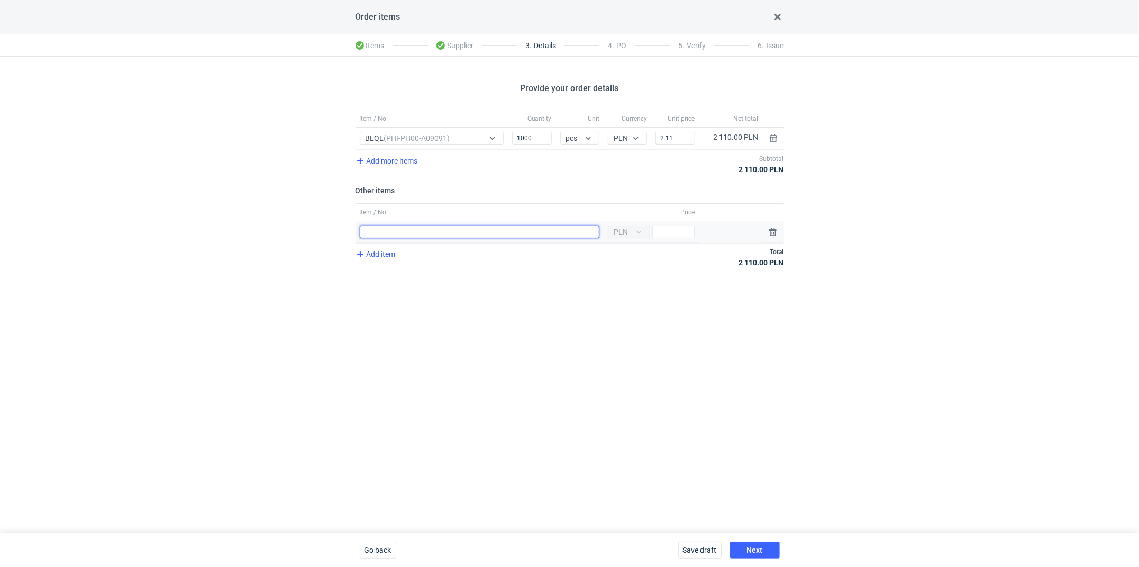
click at [417, 235] on input "Item / No." at bounding box center [480, 231] width 240 height 13
type input "Wykrojnik"
click at [661, 230] on input "Price" at bounding box center [673, 231] width 42 height 13
type input "900"
click at [610, 307] on div "Provide your order details Item / No. Quantity Unit Currency Unit price Net tot…" at bounding box center [569, 295] width 1139 height 476
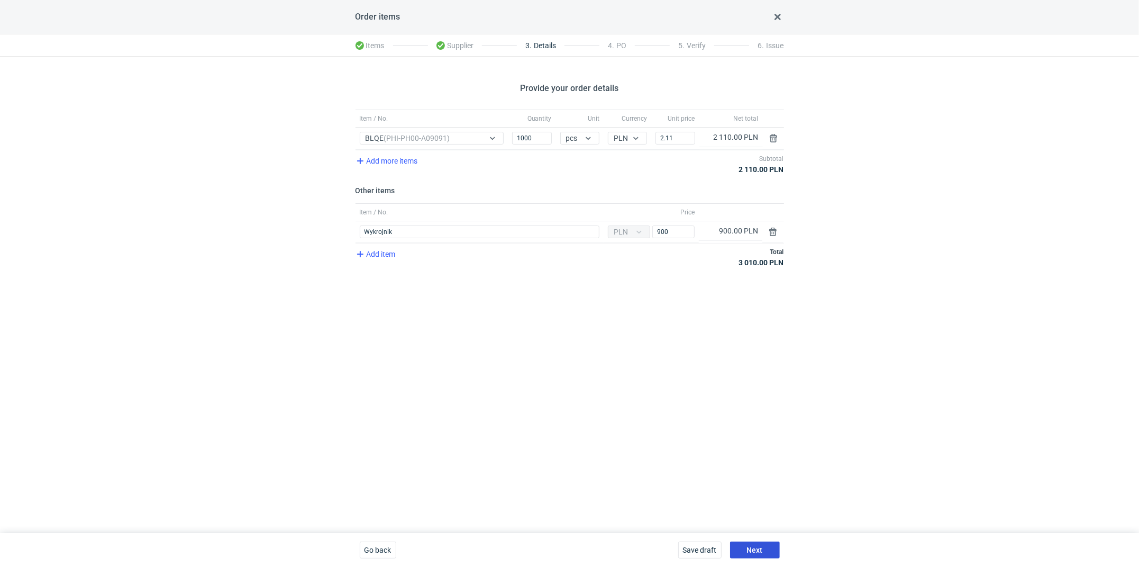
click at [751, 544] on button "Next" at bounding box center [755, 549] width 50 height 17
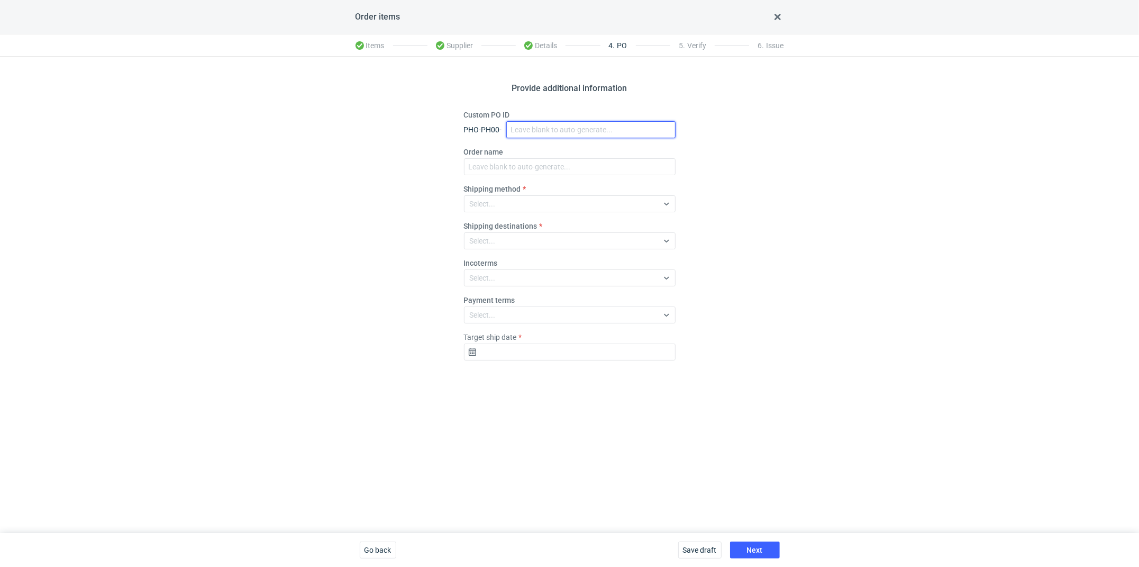
click at [534, 127] on input "Custom PO ID" at bounding box center [590, 129] width 169 height 17
paste input "R184778590_BLQE"
click at [531, 129] on input "R184778590_BLQE_v2" at bounding box center [590, 129] width 169 height 17
click at [531, 130] on input "R184778590_BLQE_v2" at bounding box center [590, 129] width 169 height 17
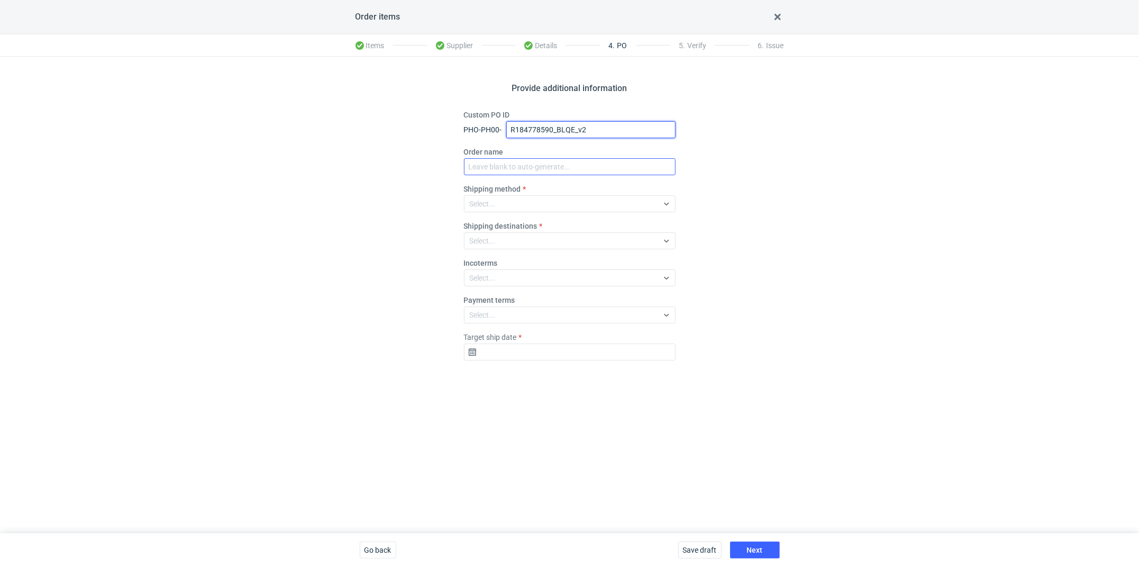
type input "R184778590_BLQE_v2"
click at [511, 170] on input "Order name" at bounding box center [570, 166] width 212 height 17
paste input "R184778590_BLQE_v2"
type input "R184778590_BLQE_v2"
click at [488, 280] on div "Select..." at bounding box center [483, 277] width 26 height 11
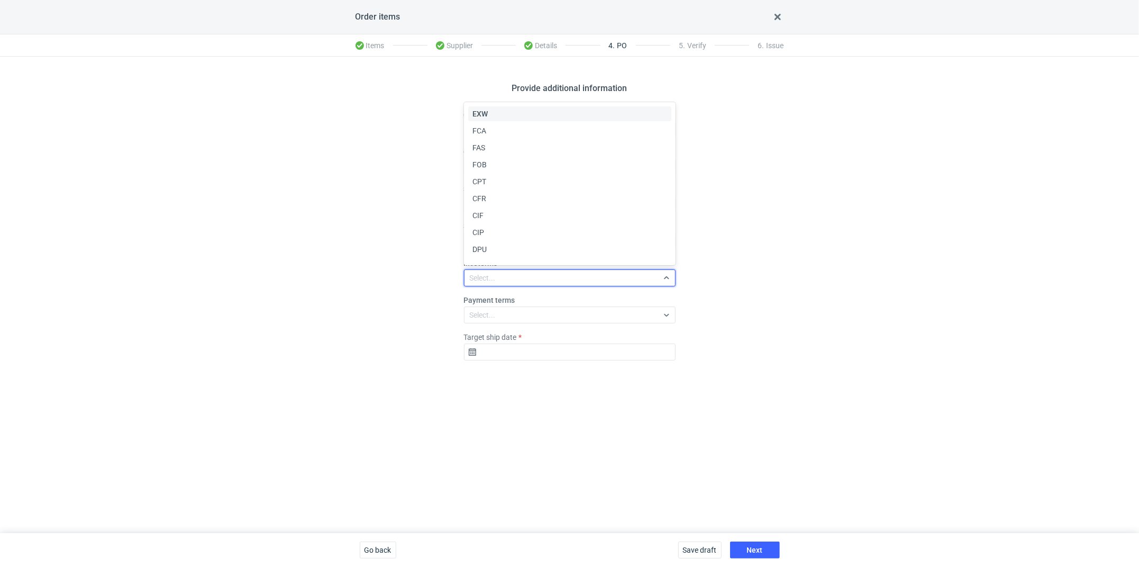
click at [482, 115] on span "EXW" at bounding box center [479, 113] width 15 height 11
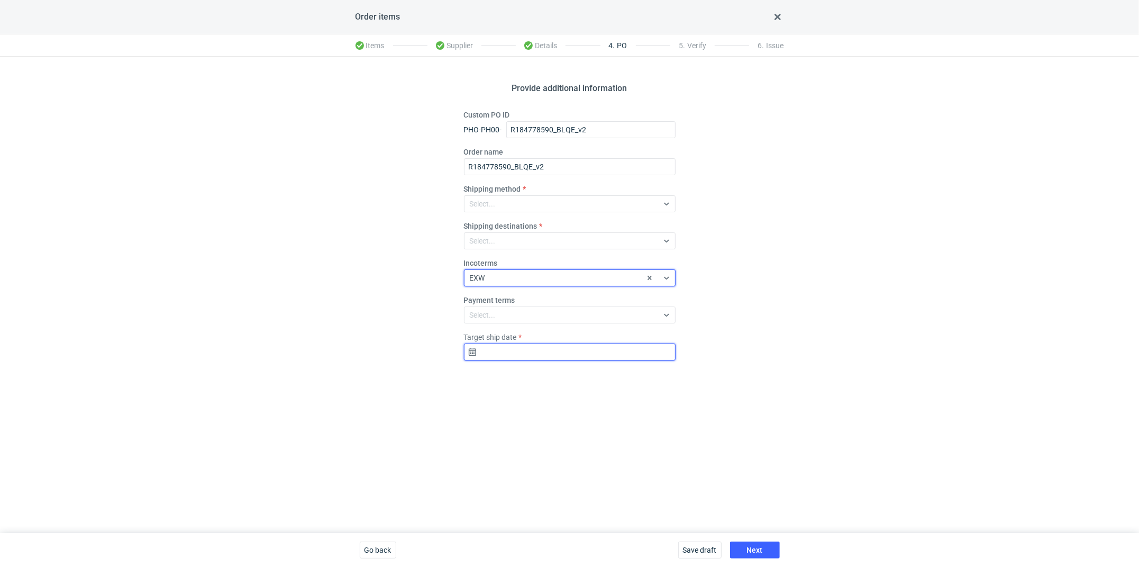
click at [512, 351] on input "Target ship date" at bounding box center [570, 351] width 212 height 17
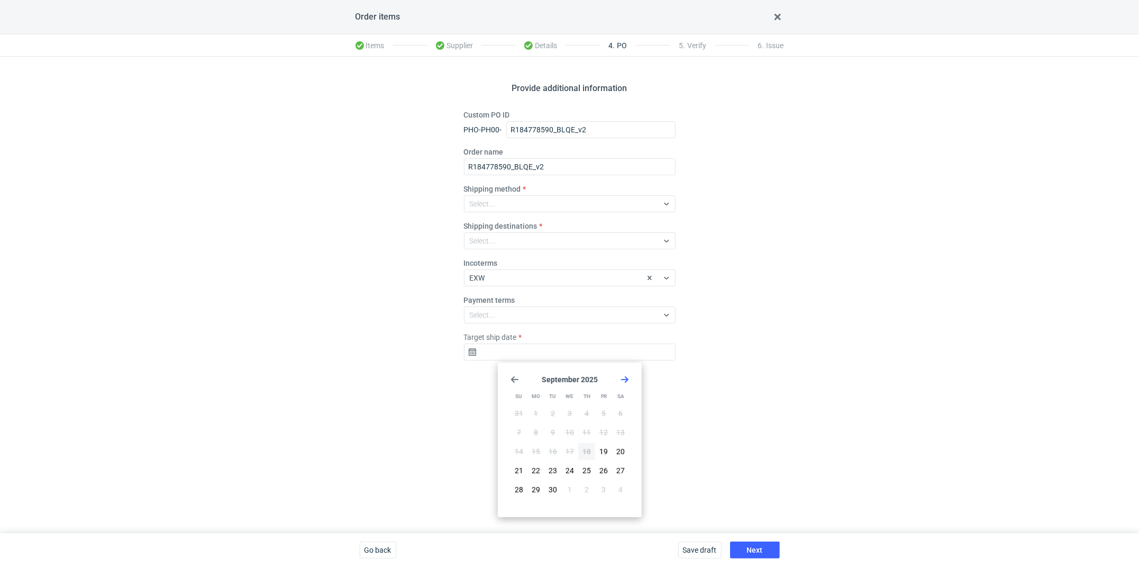
click at [623, 379] on use "Go forward 1 month" at bounding box center [624, 379] width 7 height 6
click at [572, 430] on button "8" at bounding box center [569, 432] width 17 height 17
type input "[DATE]"
click at [654, 449] on div "Provide additional information Custom PO ID PHO-PH00- R184778590_BLQE_v2 Order …" at bounding box center [569, 295] width 1139 height 476
click at [763, 544] on button "Next" at bounding box center [755, 549] width 50 height 17
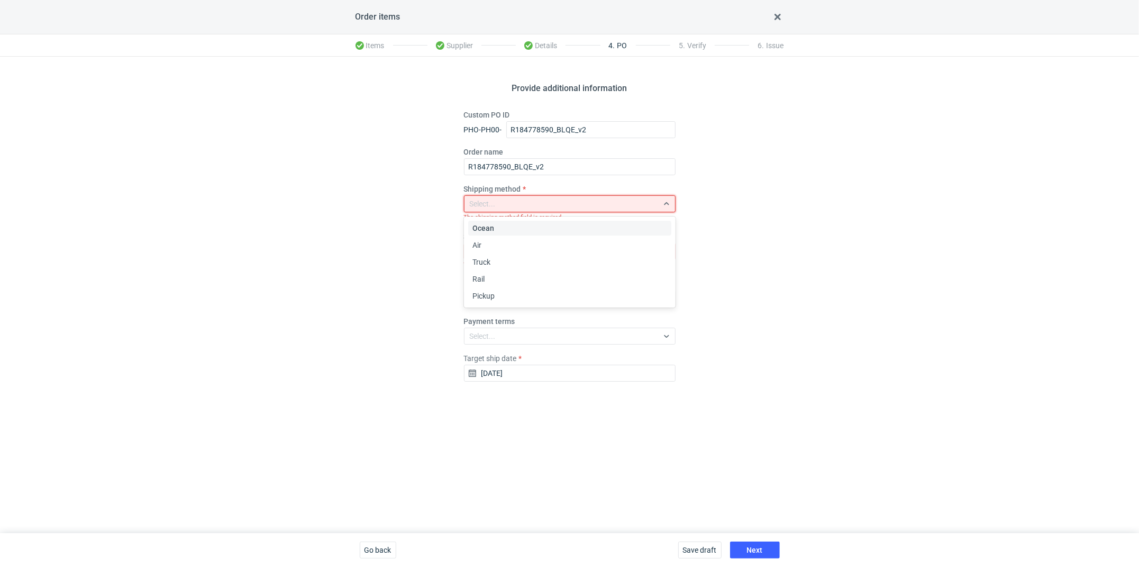
click at [504, 205] on div "Select..." at bounding box center [561, 203] width 194 height 15
click at [508, 290] on div "Pickup" at bounding box center [569, 295] width 195 height 11
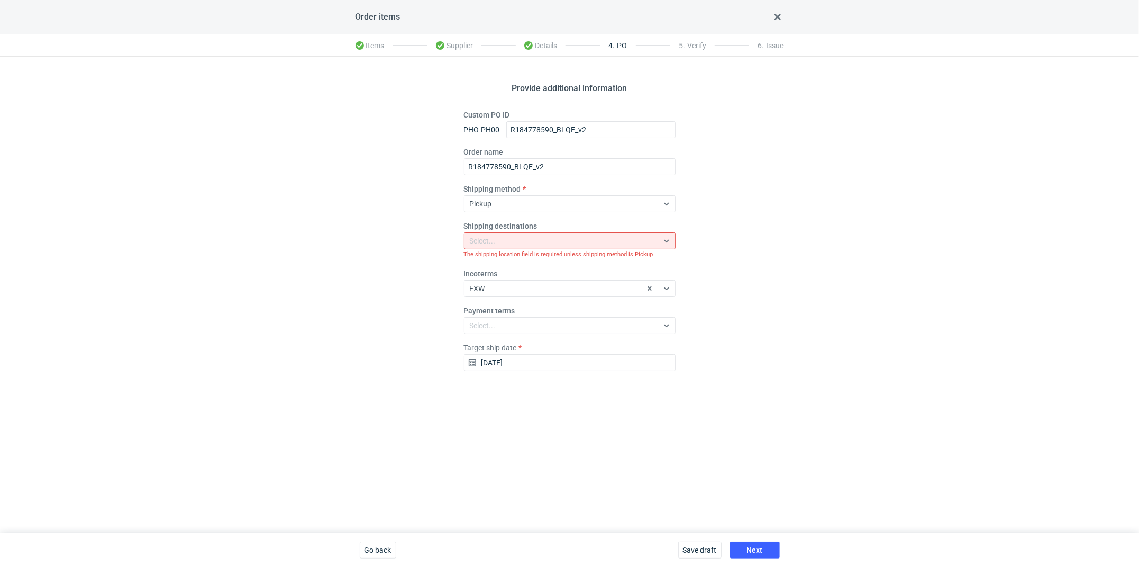
click at [667, 485] on div "Provide additional information Custom PO ID PHO-PH00- R184778590_BLQE_v2 Order …" at bounding box center [569, 295] width 1139 height 476
click at [765, 553] on button "Next" at bounding box center [755, 549] width 50 height 17
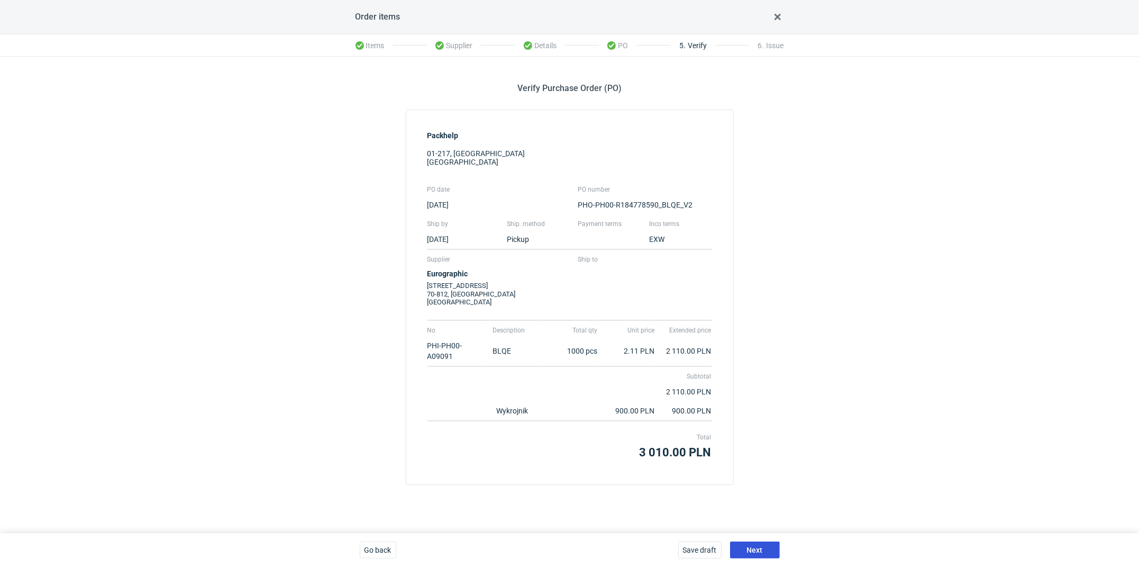
click at [750, 551] on span "Next" at bounding box center [755, 549] width 16 height 7
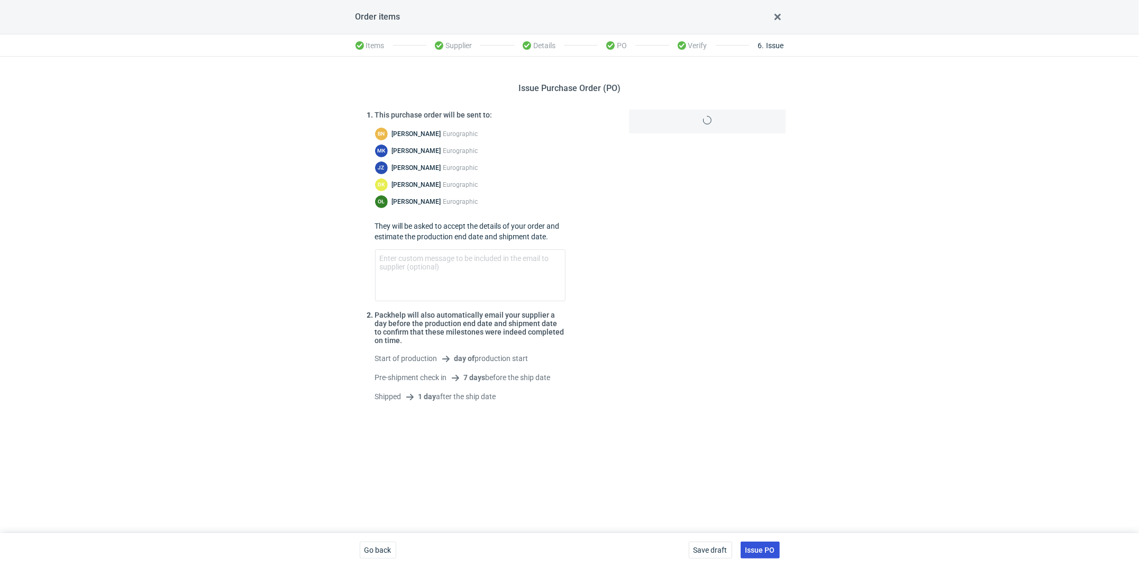
click at [767, 548] on span "Issue PO" at bounding box center [760, 549] width 30 height 7
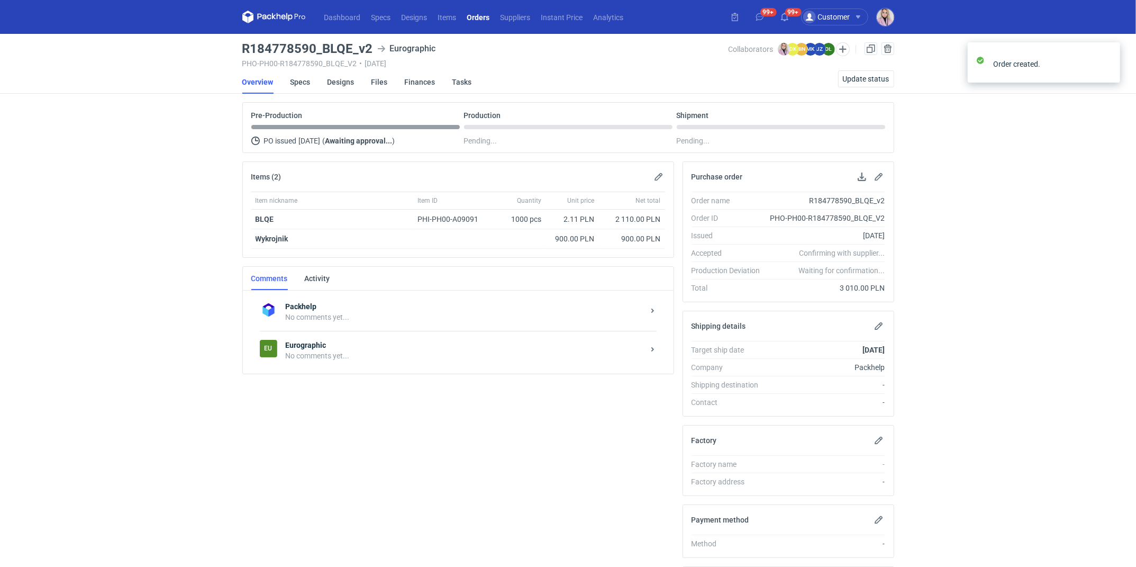
click at [369, 345] on strong "Eurographic" at bounding box center [465, 345] width 358 height 11
click at [322, 450] on textarea "Comment message" at bounding box center [468, 450] width 391 height 30
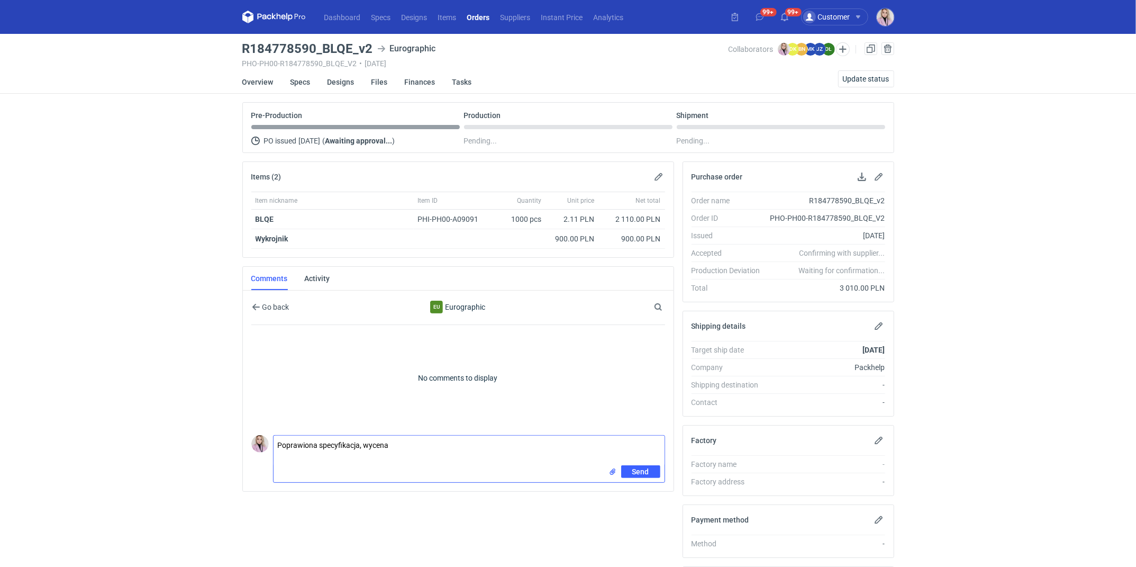
paste textarea "wycena CAZV-1"
type textarea "Poprawiona specyfikacja, wycena CAZV-1"
click at [649, 465] on button "Send" at bounding box center [640, 471] width 39 height 13
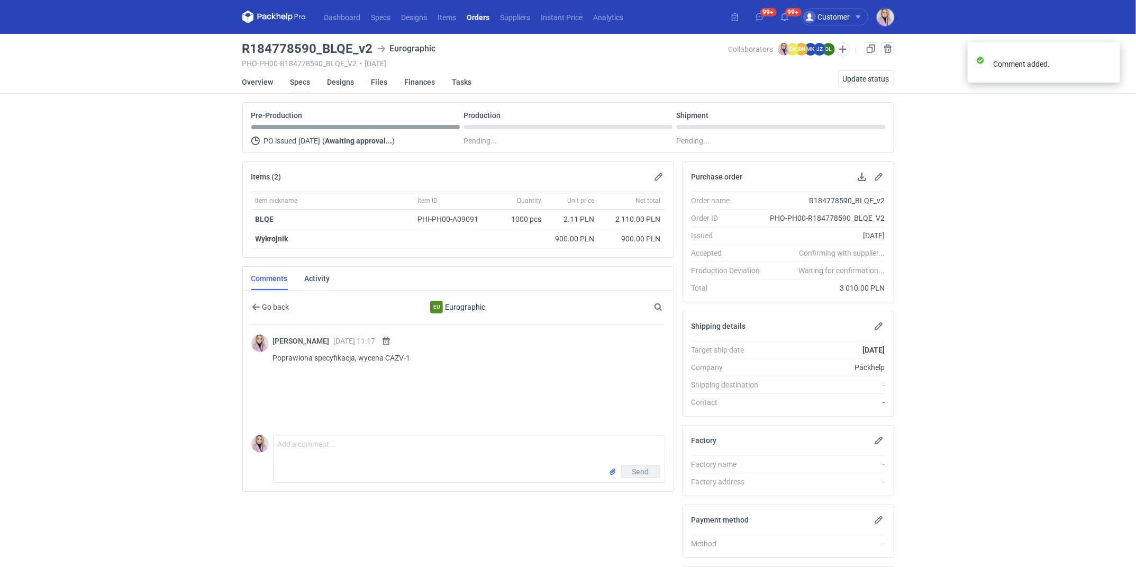
click at [304, 85] on link "Specs" at bounding box center [300, 81] width 20 height 23
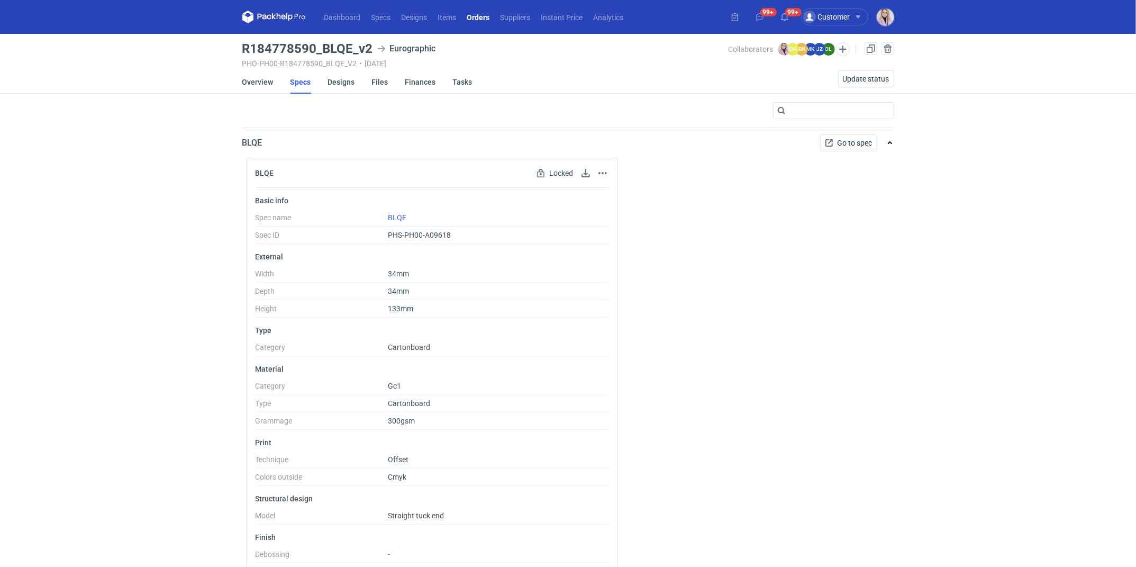
click at [266, 8] on nav "Dashboard Specs Designs Items Orders Suppliers Instant Price Analytics" at bounding box center [435, 17] width 387 height 34
click at [266, 12] on icon at bounding box center [273, 17] width 63 height 13
